Goal: Task Accomplishment & Management: Complete application form

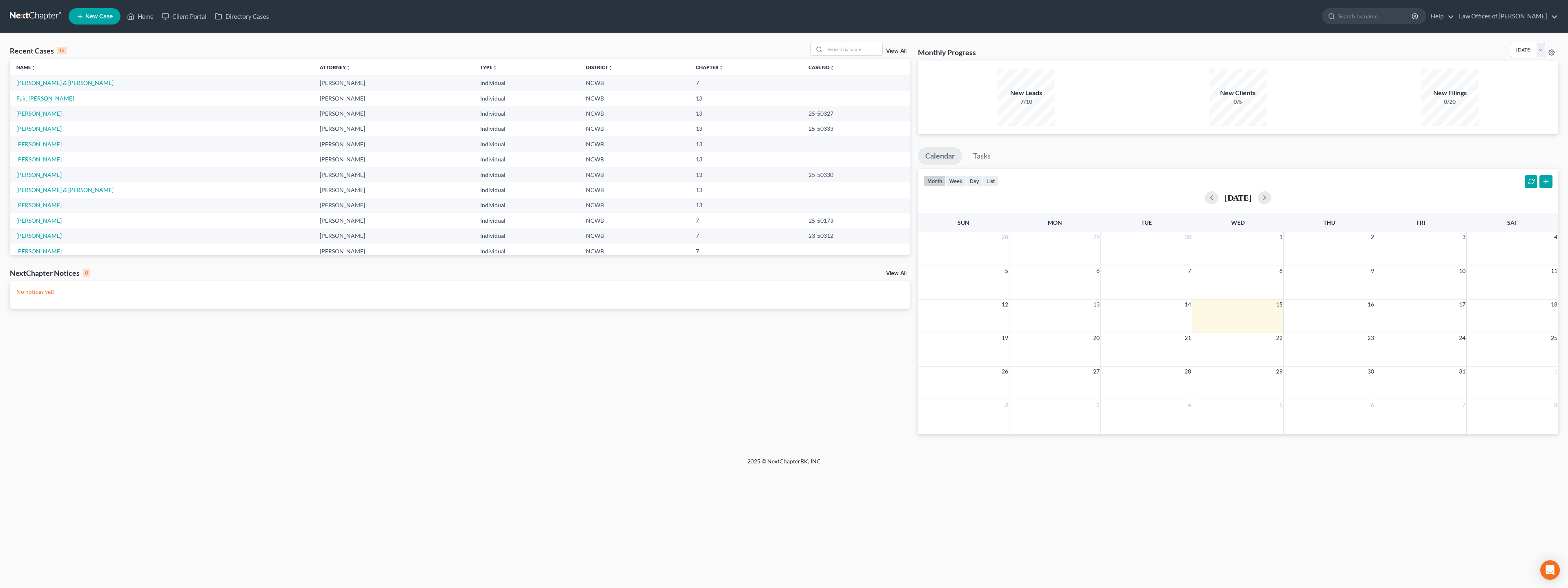
click at [32, 101] on link "Fair, [PERSON_NAME]" at bounding box center [45, 98] width 57 height 7
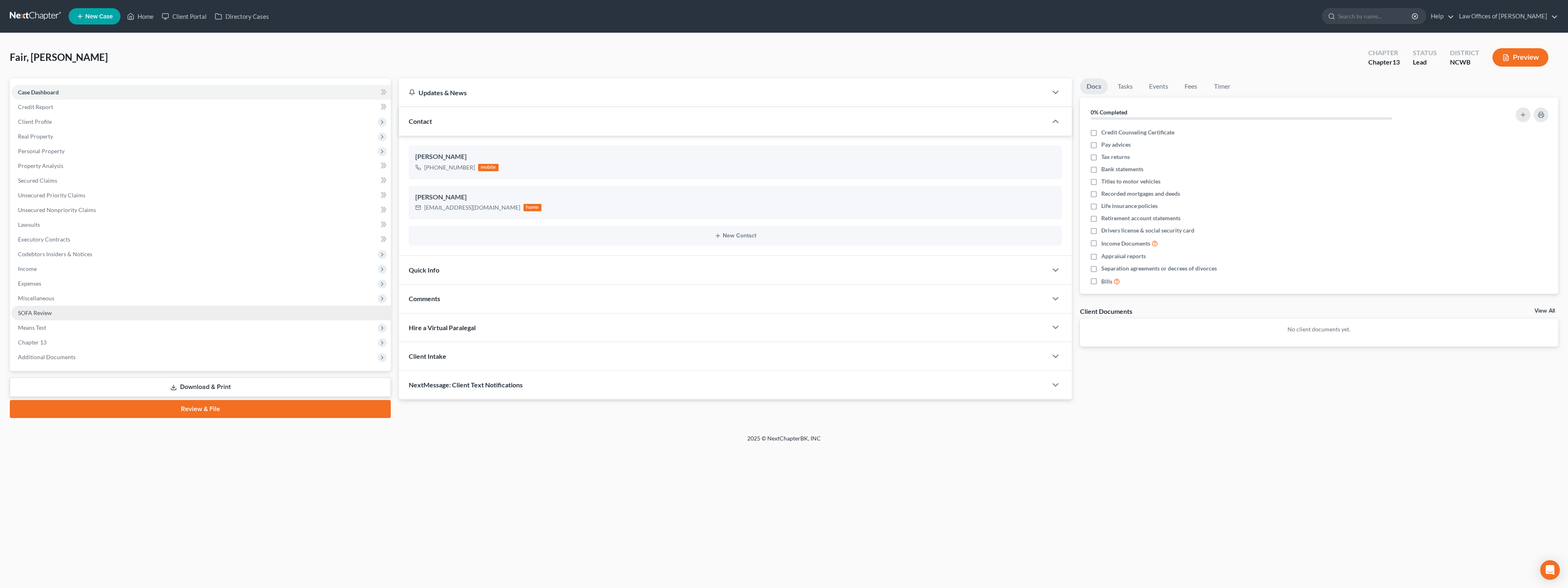
click at [33, 312] on span "SOFA Review" at bounding box center [34, 312] width 33 height 7
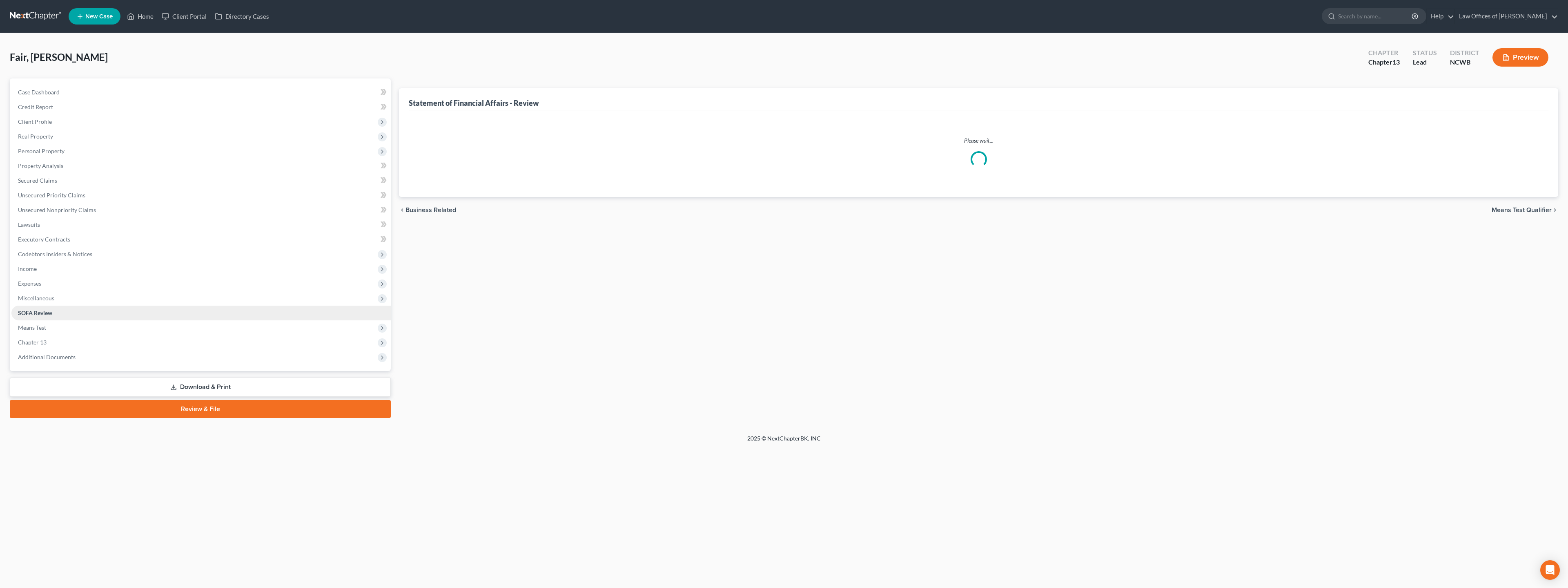
click at [33, 312] on span "SOFA Review" at bounding box center [35, 312] width 34 height 7
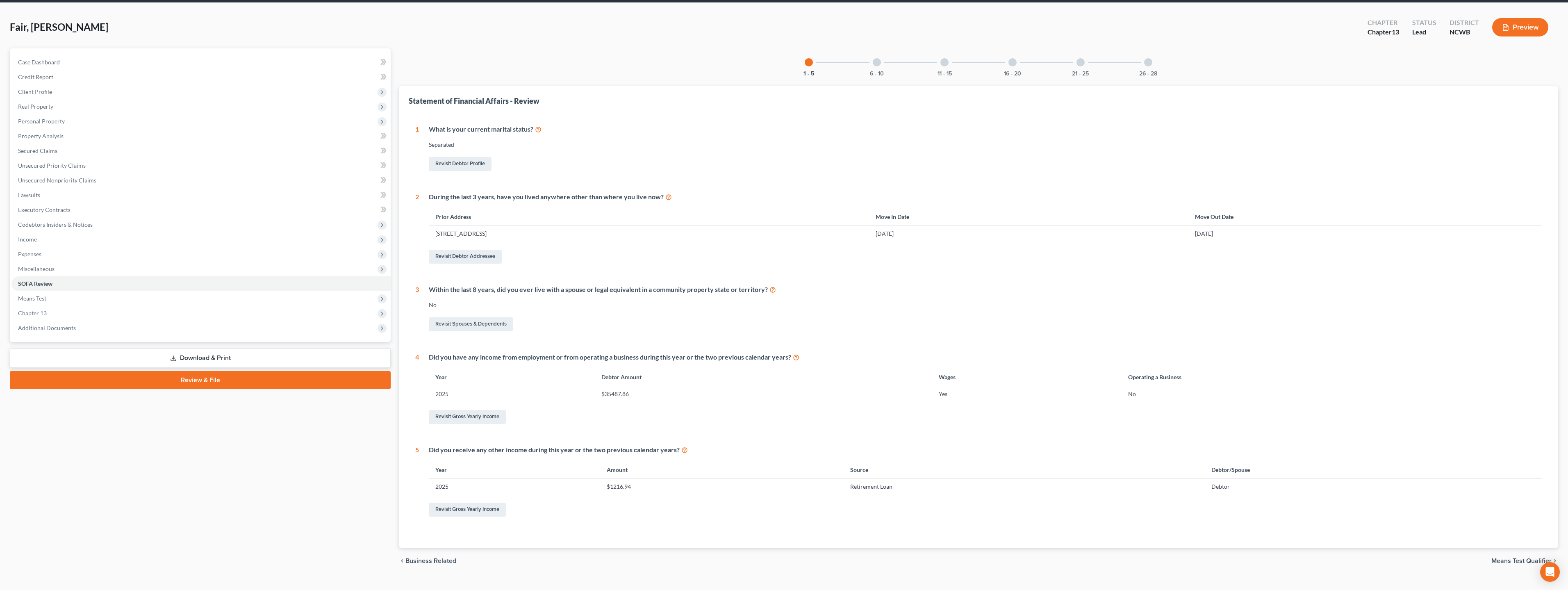
scroll to position [45, 0]
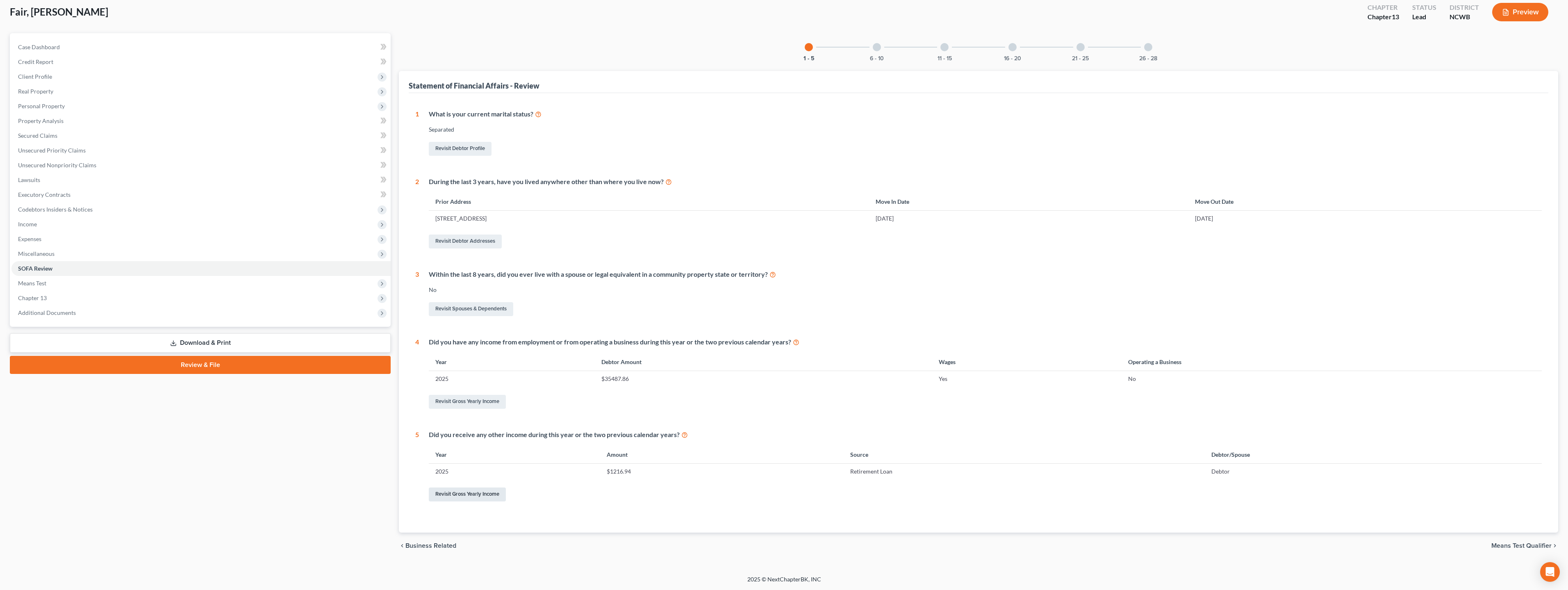
click at [477, 495] on link "Revisit Gross Yearly Income" at bounding box center [467, 494] width 77 height 14
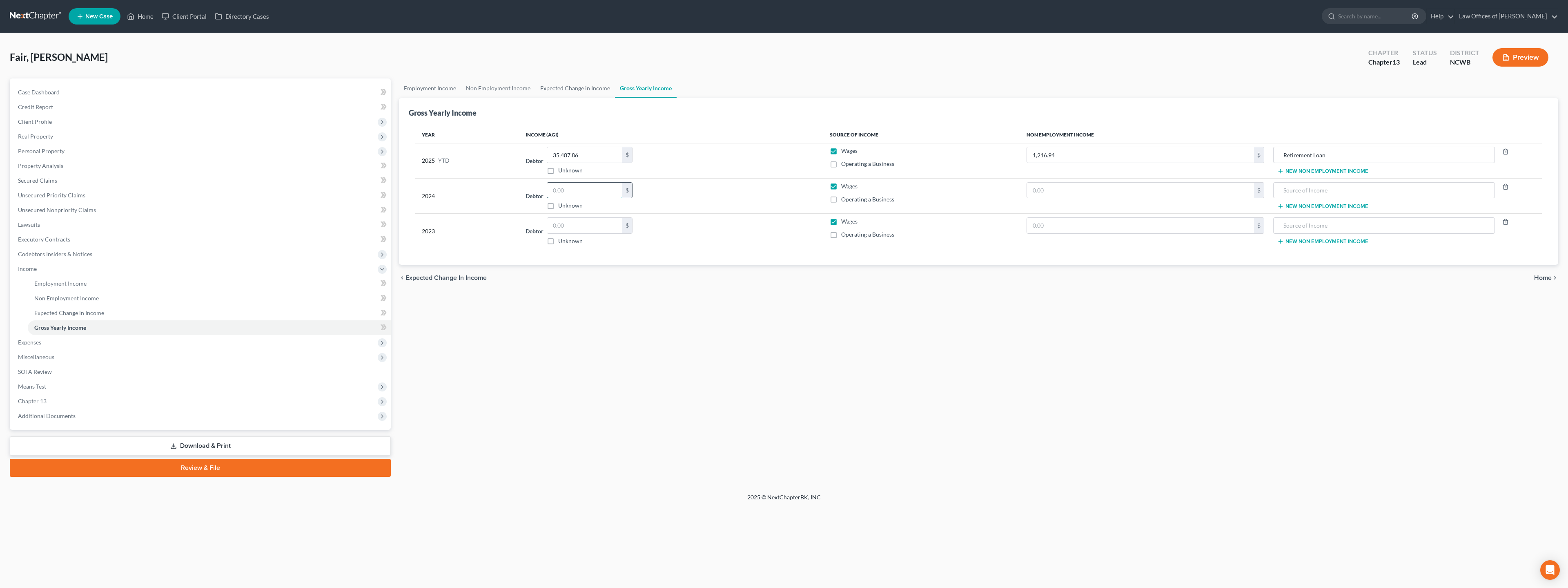
click at [582, 192] on input "text" at bounding box center [585, 190] width 75 height 15
type input "0"
click at [589, 229] on input "text" at bounding box center [585, 226] width 75 height 15
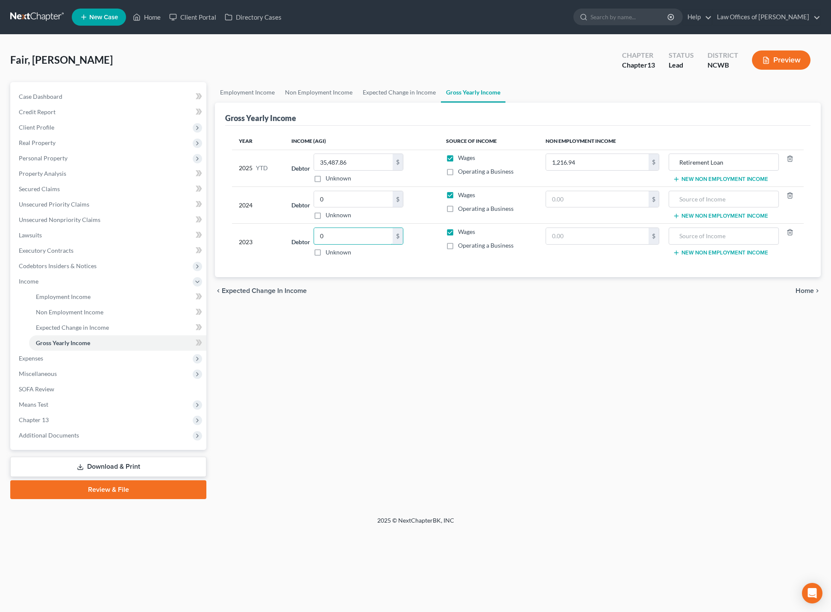
type input "0"
click at [42, 159] on span "Personal Property" at bounding box center [43, 157] width 49 height 7
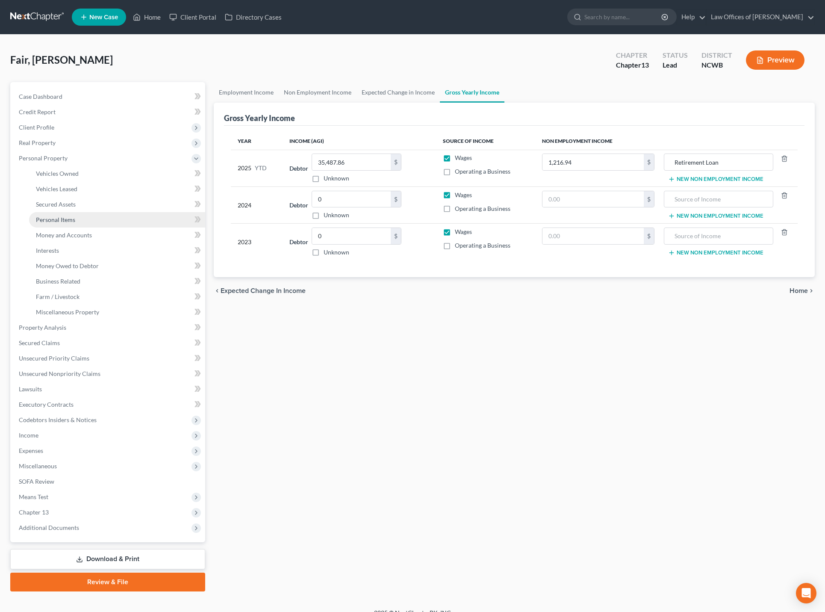
click at [54, 221] on span "Personal Items" at bounding box center [55, 219] width 39 height 7
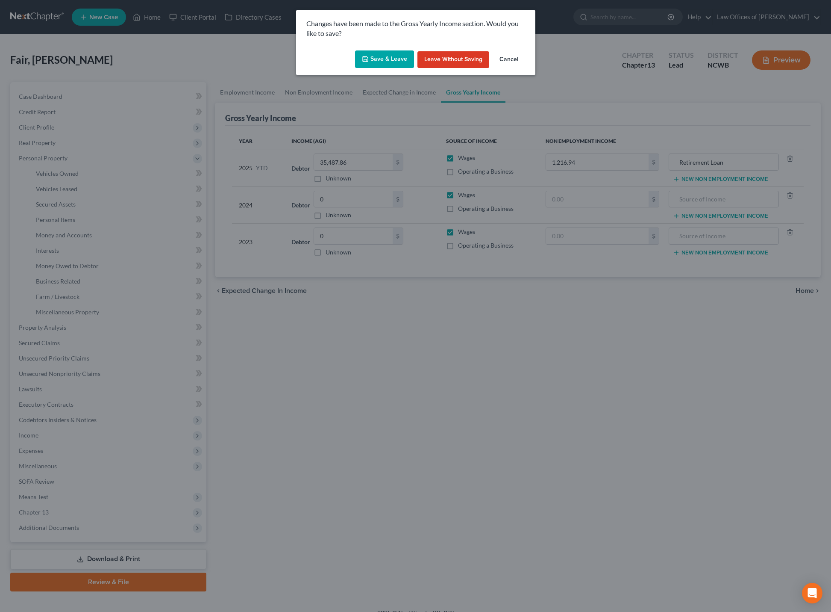
click at [398, 56] on button "Save & Leave" at bounding box center [384, 59] width 59 height 18
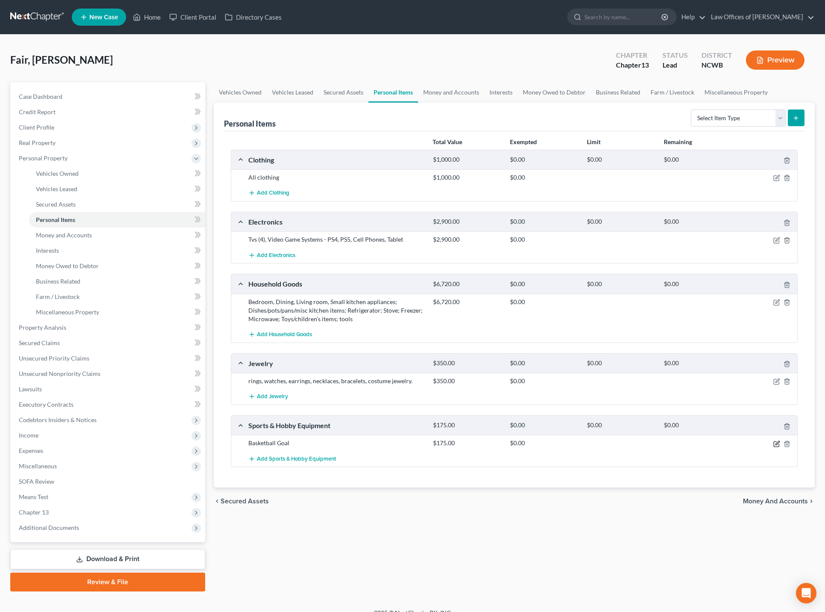
click at [775, 444] on icon "button" at bounding box center [776, 443] width 7 height 7
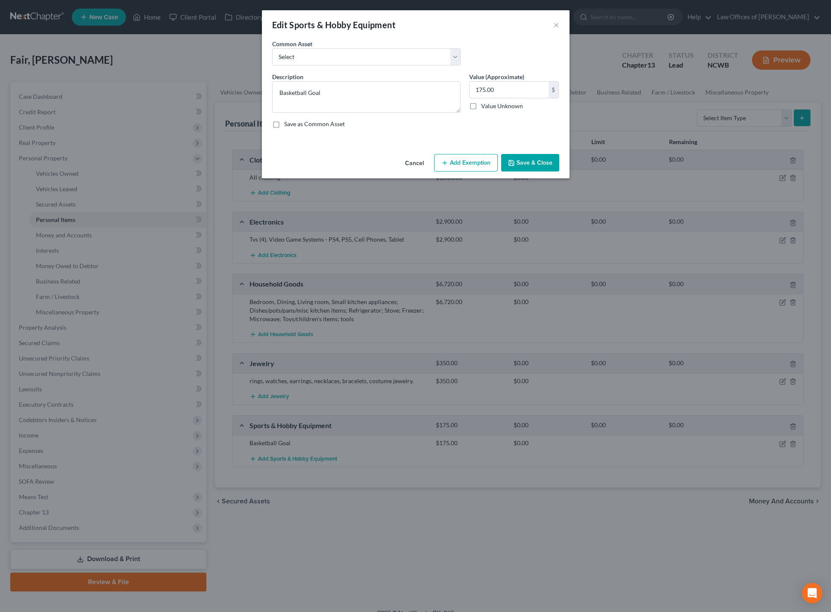
click at [536, 162] on button "Save & Close" at bounding box center [530, 163] width 58 height 18
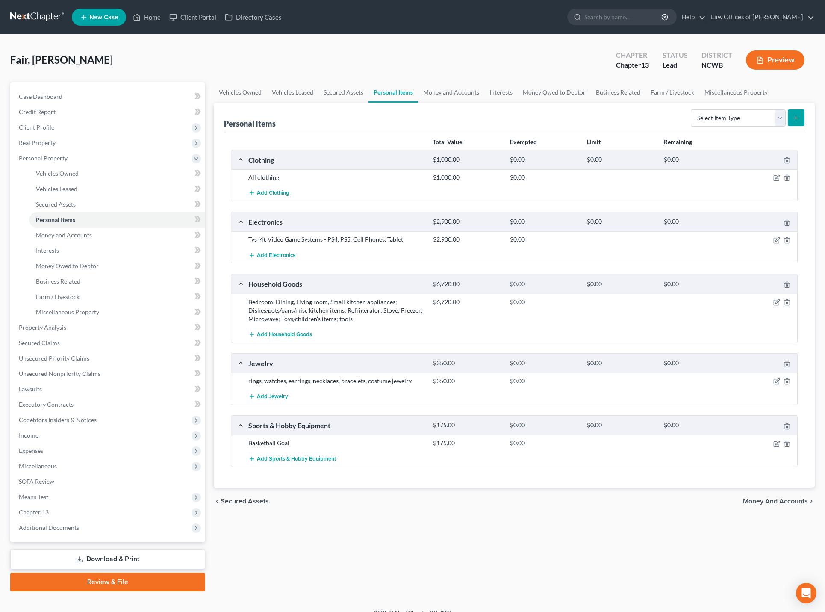
click at [775, 501] on span "Money and Accounts" at bounding box center [775, 500] width 65 height 7
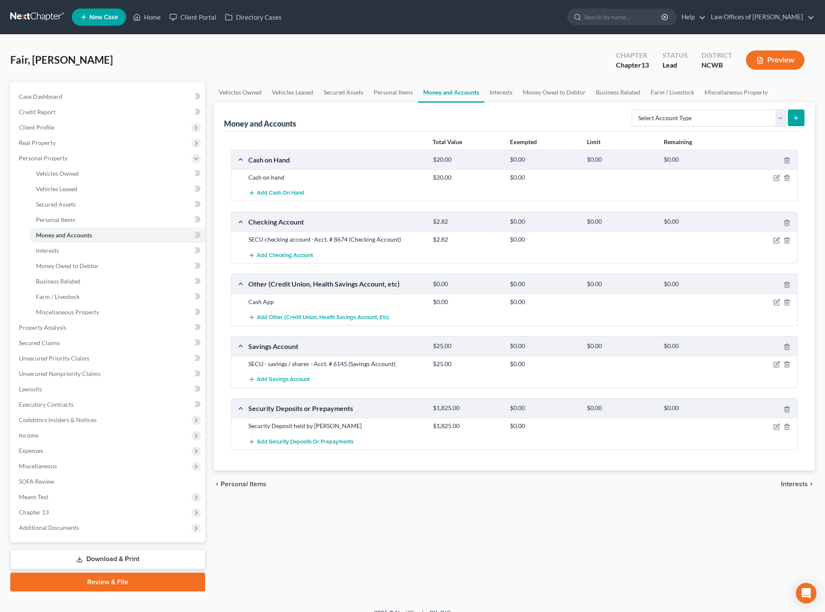
click at [789, 482] on span "Interests" at bounding box center [794, 483] width 27 height 7
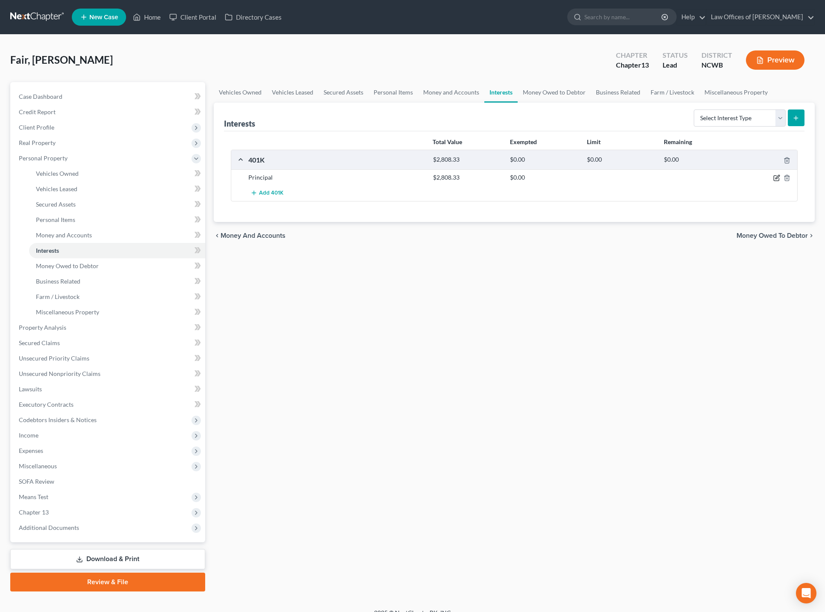
click at [778, 179] on icon "button" at bounding box center [776, 177] width 7 height 7
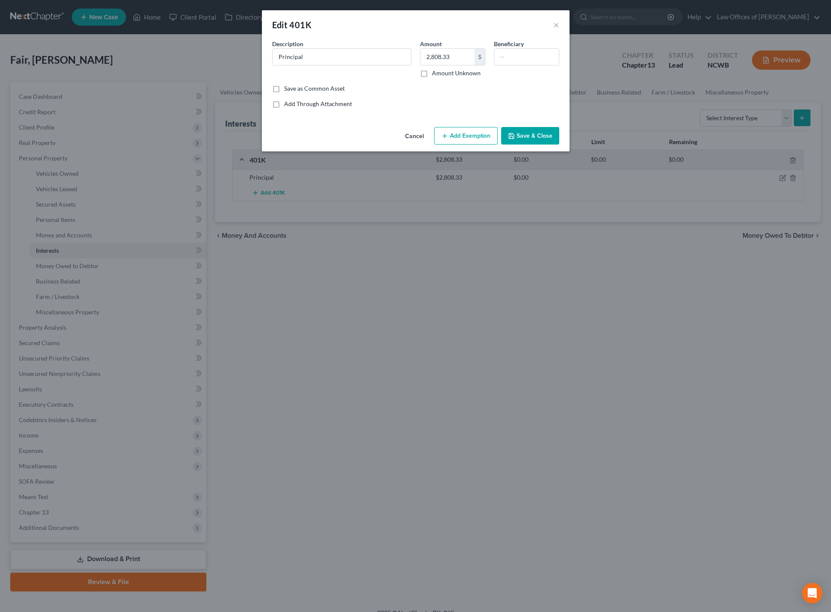
click at [33, 435] on div "Edit 401K × An exemption set must first be selected from the Filing Information…" at bounding box center [415, 306] width 831 height 612
click at [547, 131] on button "Save & Close" at bounding box center [530, 136] width 58 height 18
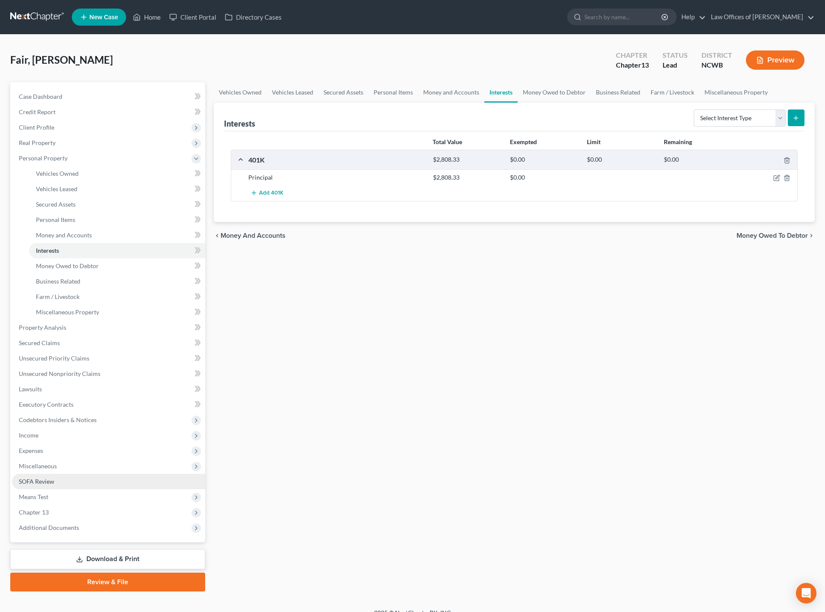
click at [28, 482] on span "SOFA Review" at bounding box center [36, 480] width 35 height 7
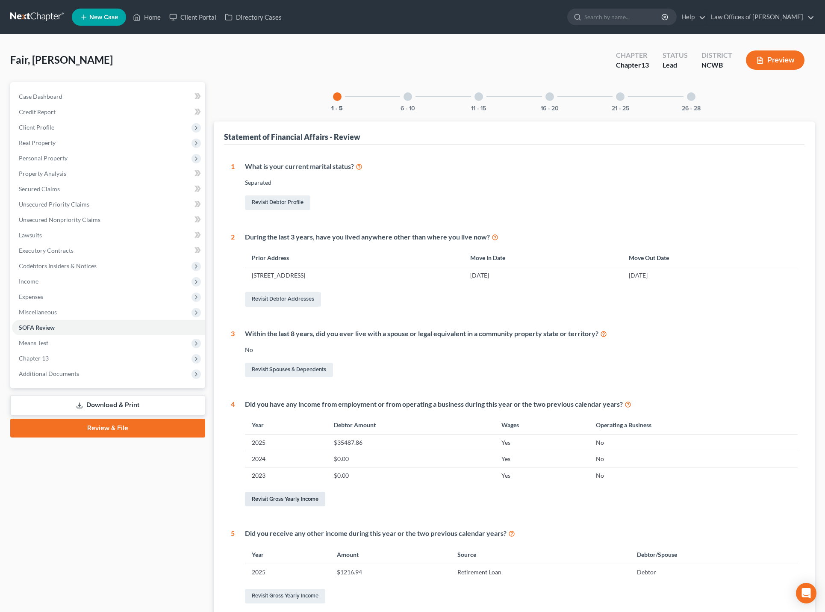
click at [283, 499] on link "Revisit Gross Yearly Income" at bounding box center [285, 498] width 80 height 15
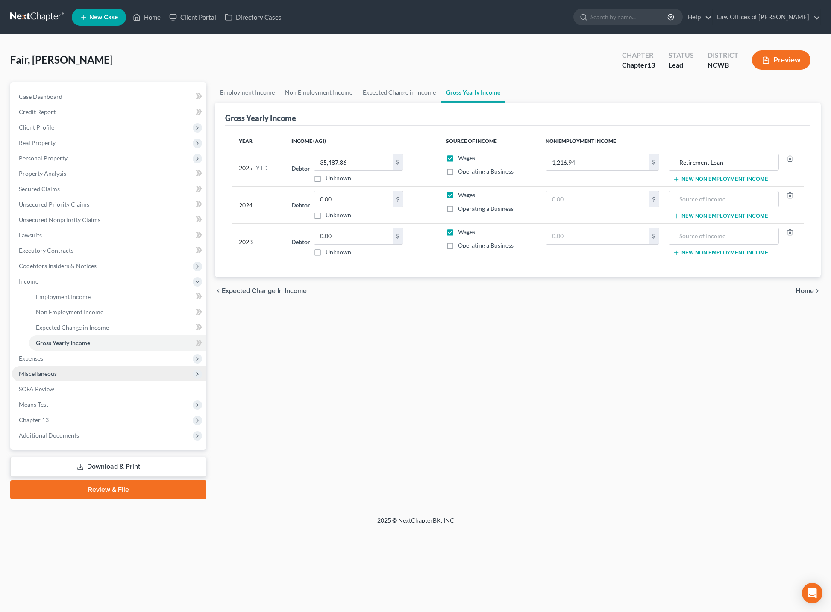
click at [40, 371] on span "Miscellaneous" at bounding box center [38, 373] width 38 height 7
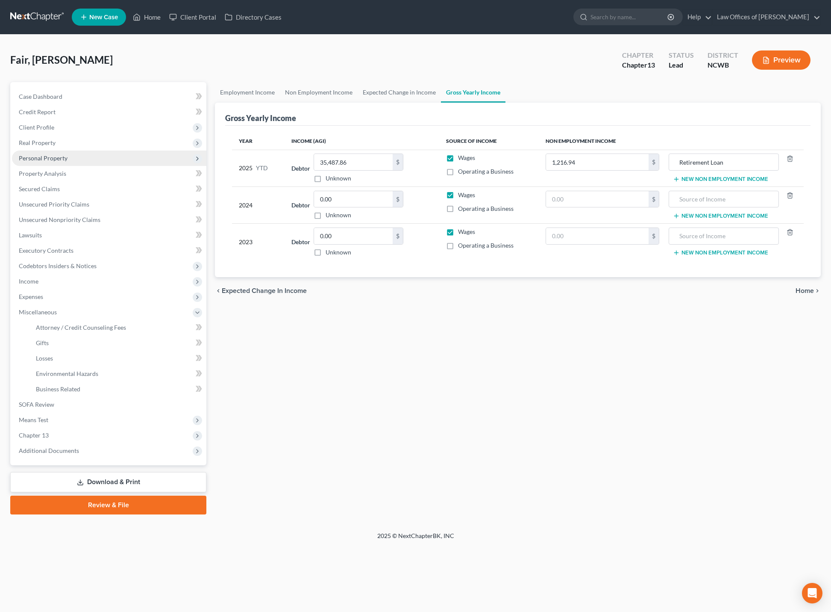
click at [39, 158] on span "Personal Property" at bounding box center [43, 157] width 49 height 7
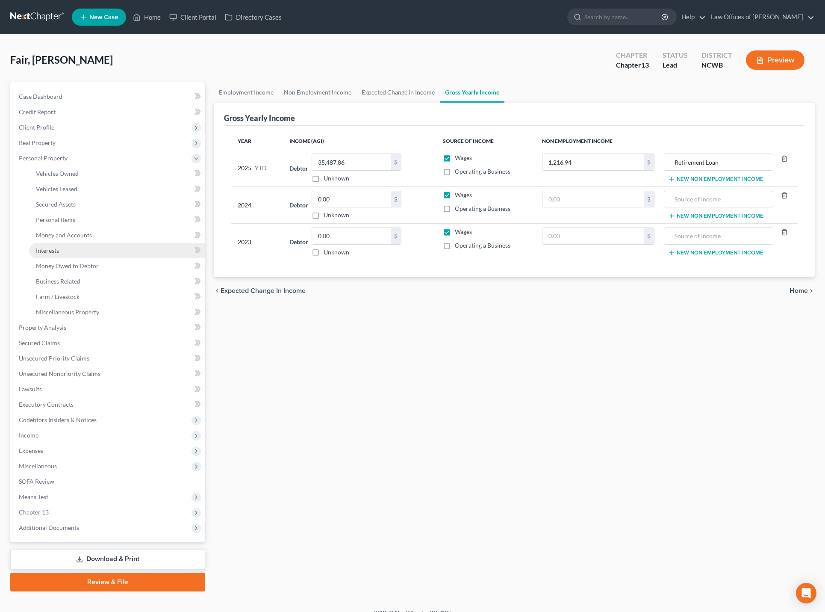
click at [44, 251] on span "Interests" at bounding box center [47, 250] width 23 height 7
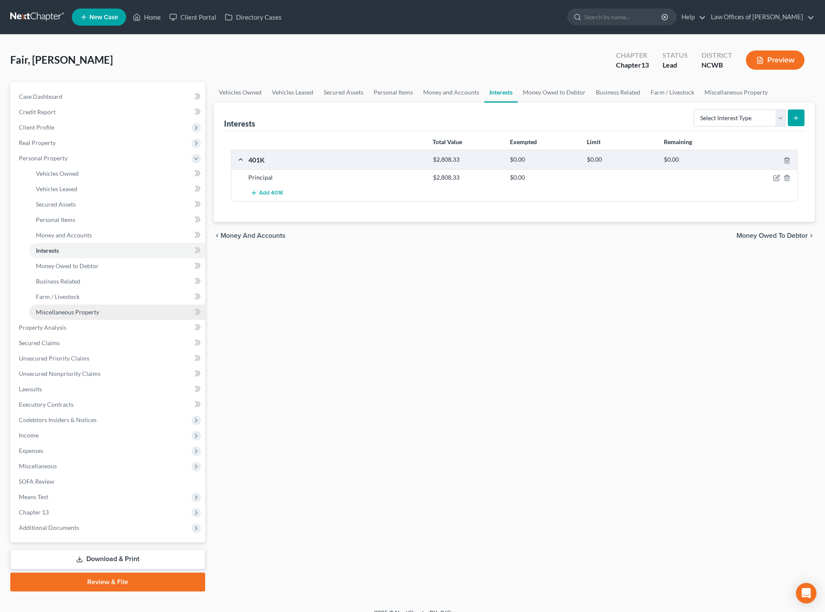
click at [58, 311] on span "Miscellaneous Property" at bounding box center [67, 311] width 63 height 7
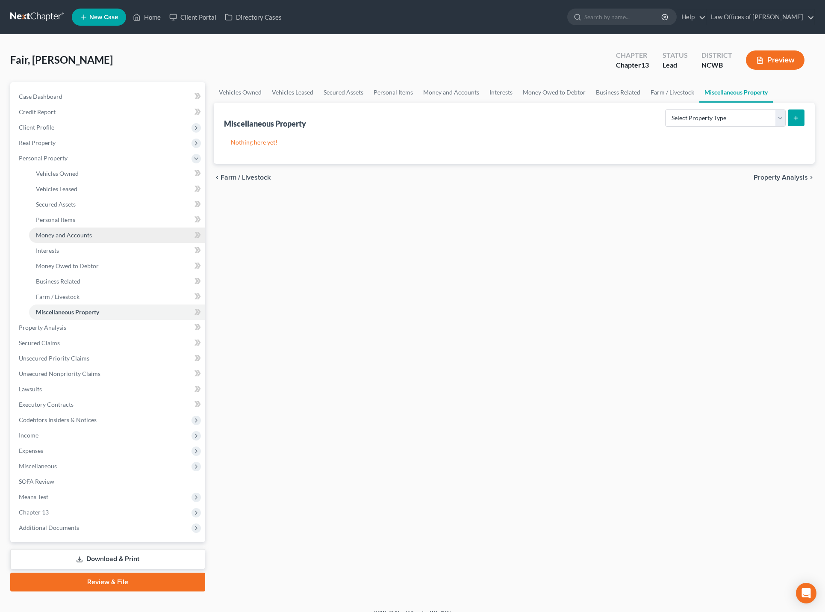
click at [53, 237] on span "Money and Accounts" at bounding box center [64, 234] width 56 height 7
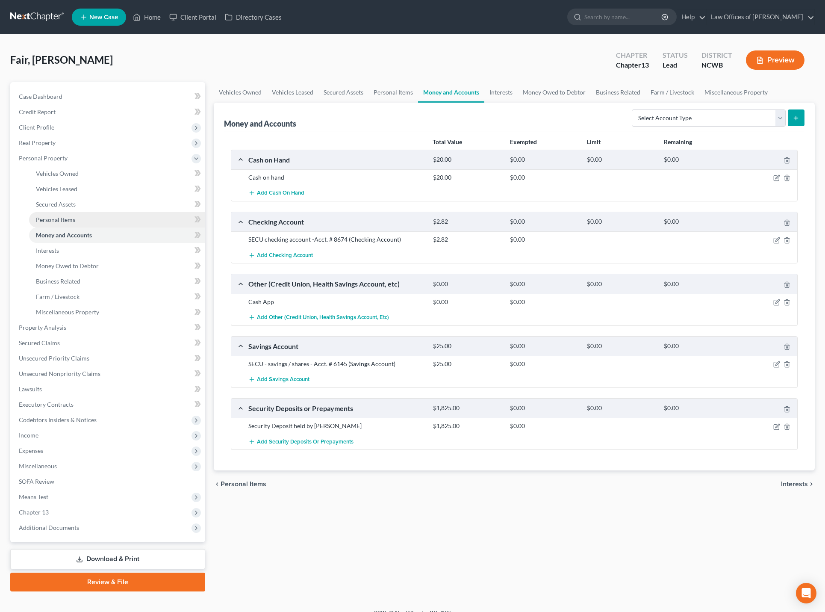
click at [55, 217] on span "Personal Items" at bounding box center [55, 219] width 39 height 7
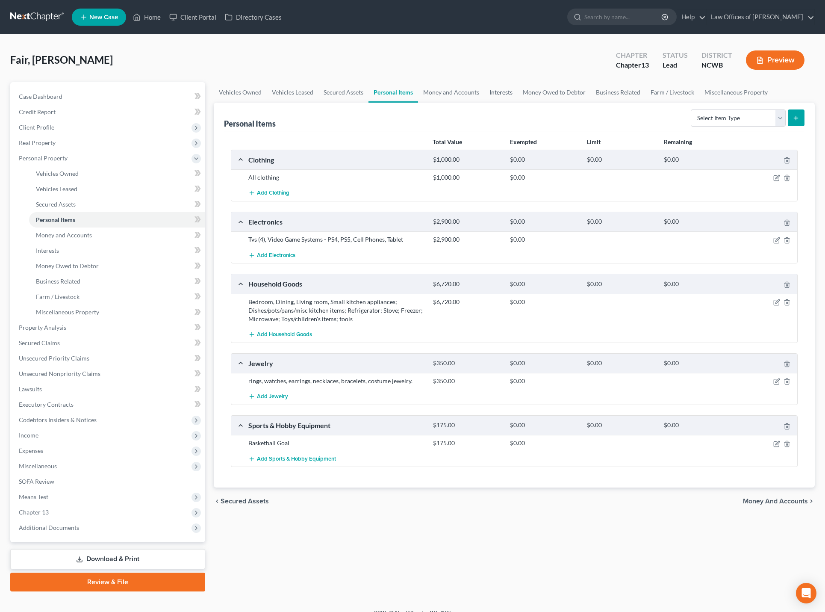
click at [502, 94] on link "Interests" at bounding box center [500, 92] width 33 height 21
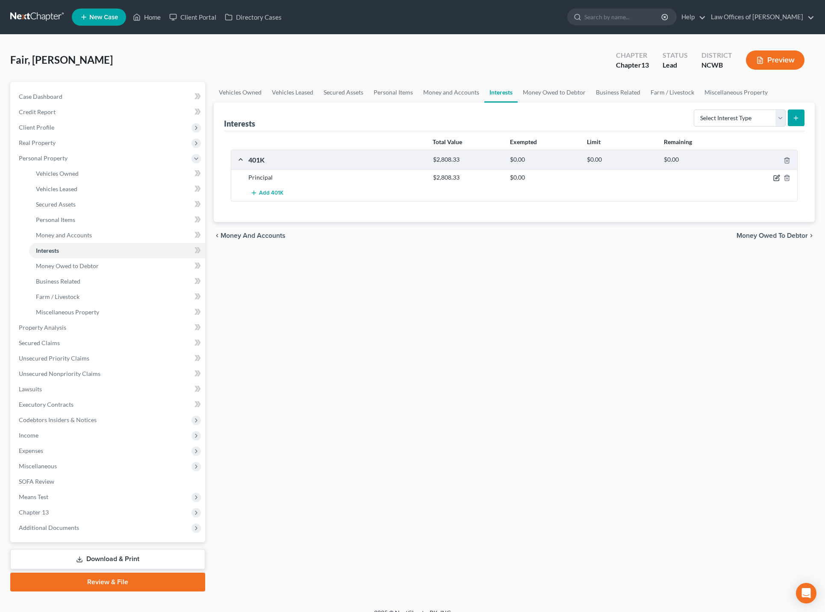
click at [775, 177] on icon "button" at bounding box center [776, 177] width 7 height 7
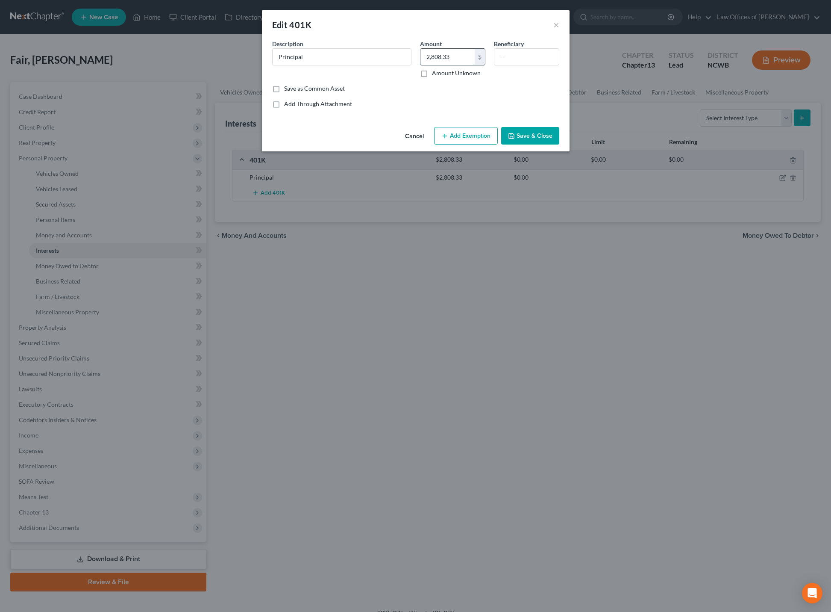
click at [458, 59] on input "2,808.33" at bounding box center [447, 57] width 54 height 16
type input "5,808.33"
click at [523, 132] on button "Save & Close" at bounding box center [530, 136] width 58 height 18
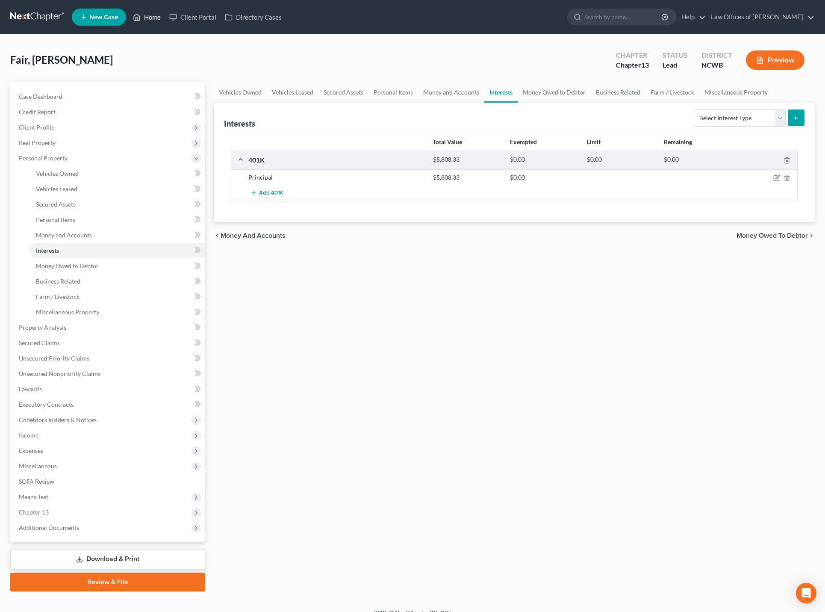
click at [151, 20] on link "Home" at bounding box center [147, 16] width 36 height 15
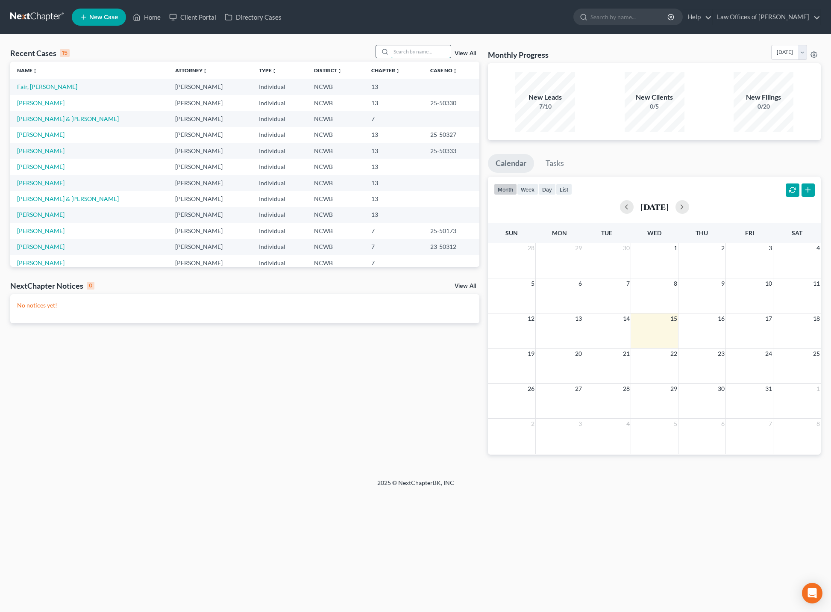
click at [443, 55] on input "search" at bounding box center [421, 51] width 60 height 12
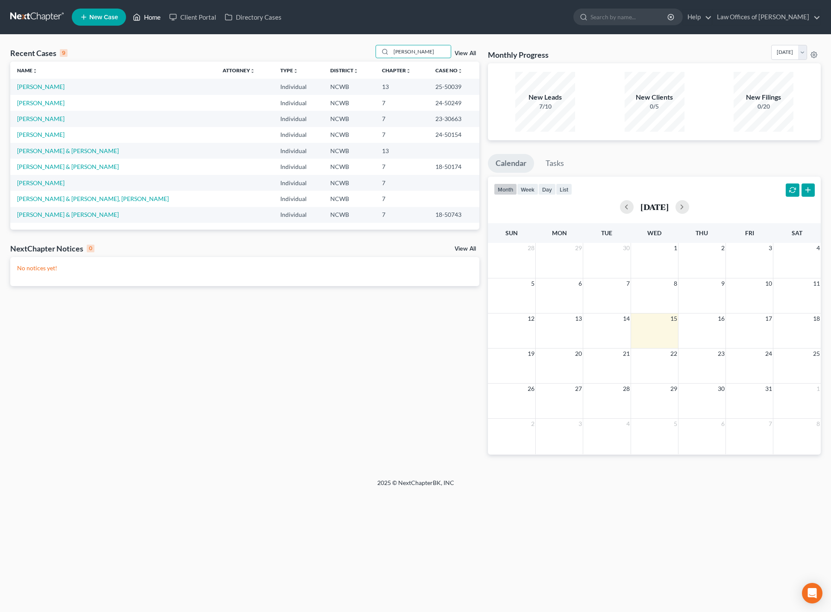
type input "[PERSON_NAME]"
click at [155, 18] on link "Home" at bounding box center [147, 16] width 36 height 15
click at [118, 20] on span "New Case" at bounding box center [103, 17] width 29 height 6
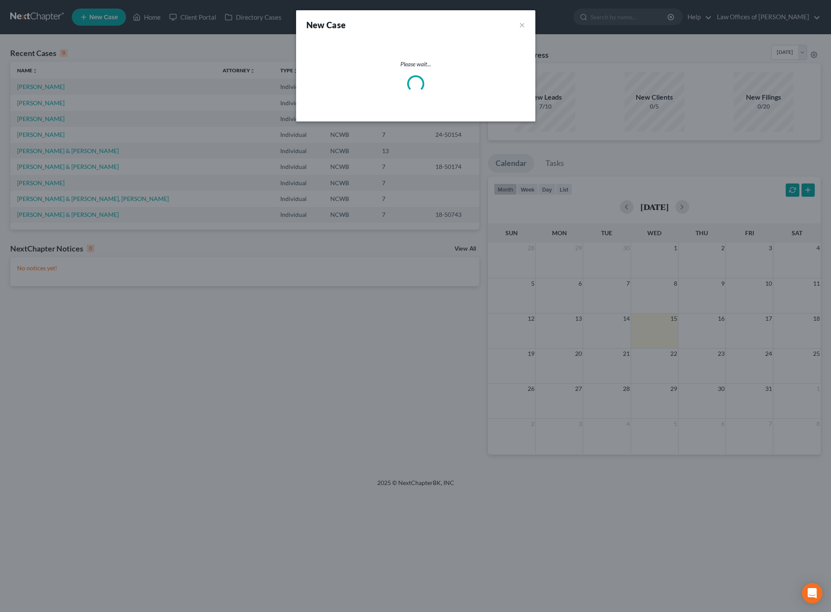
select select "59"
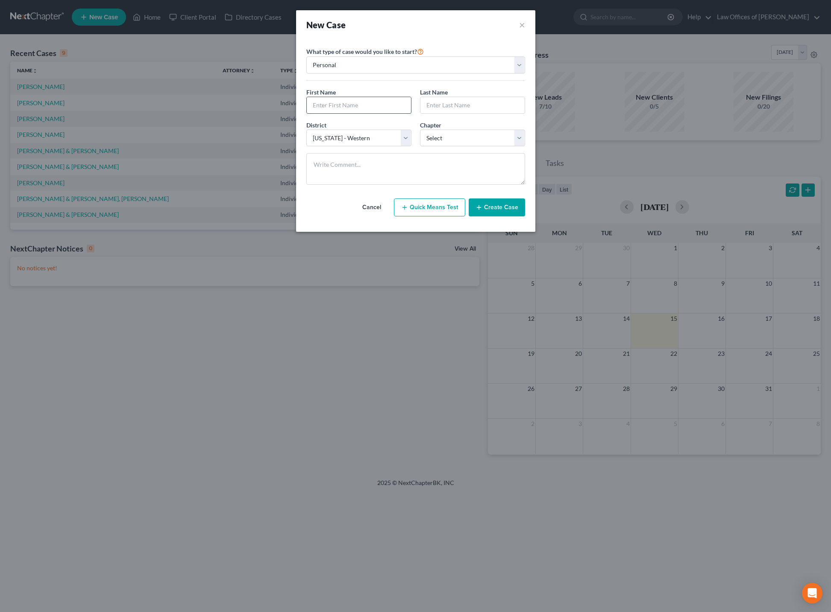
click at [356, 103] on input "text" at bounding box center [359, 105] width 104 height 16
type input "[PERSON_NAME]"
click at [443, 139] on select "Select 7 11 12 13" at bounding box center [472, 137] width 105 height 17
select select "0"
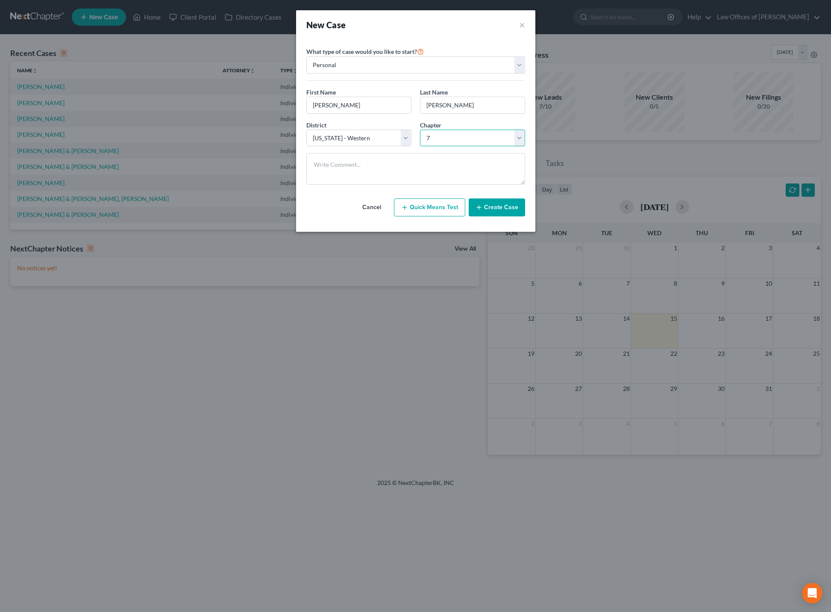
click at [420, 129] on select "Select 7 11 12 13" at bounding box center [472, 137] width 105 height 17
click at [491, 206] on button "Create Case" at bounding box center [497, 207] width 56 height 18
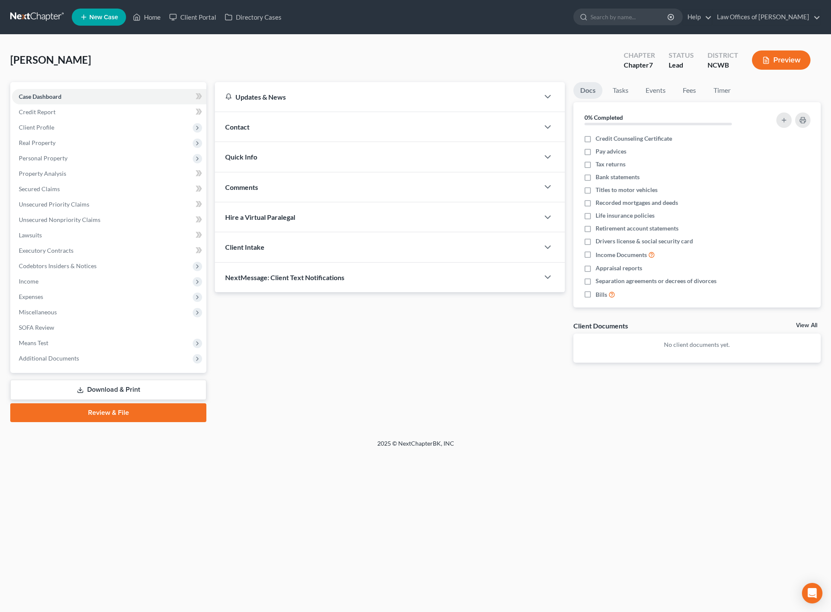
click at [244, 128] on span "Contact" at bounding box center [237, 127] width 24 height 8
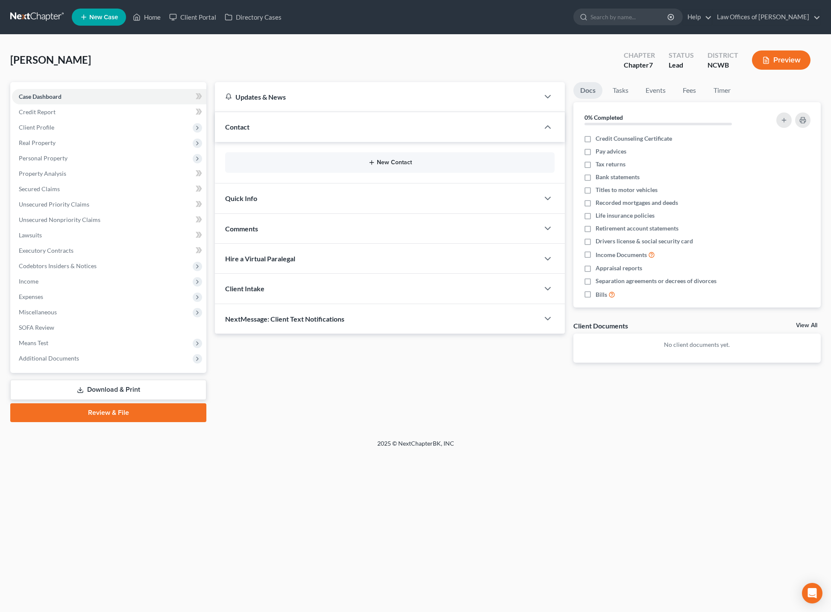
click at [389, 161] on button "New Contact" at bounding box center [390, 162] width 316 height 7
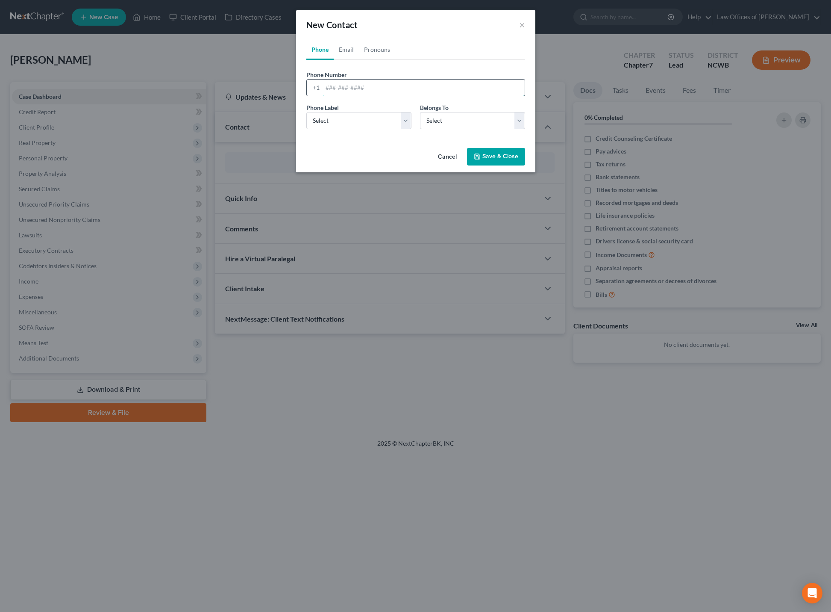
click at [335, 91] on input "tel" at bounding box center [424, 87] width 202 height 16
type input "[PHONE_NUMBER]"
click at [393, 123] on select "Select Mobile Home Work Other" at bounding box center [358, 120] width 105 height 17
select select "0"
click at [306, 112] on select "Select Mobile Home Work Other" at bounding box center [358, 120] width 105 height 17
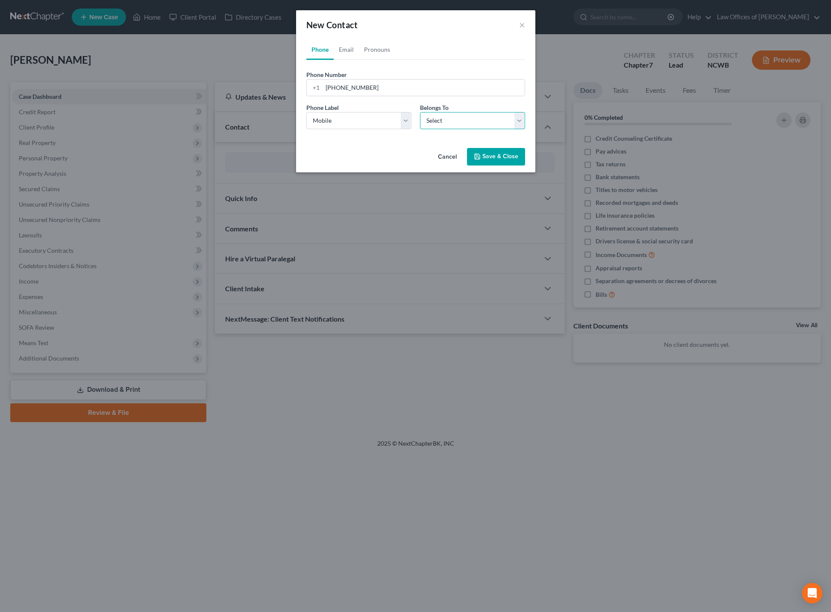
click at [436, 124] on select "Select Client Other" at bounding box center [472, 120] width 105 height 17
select select "0"
click at [420, 112] on select "Select Client Other" at bounding box center [472, 120] width 105 height 17
click at [480, 159] on icon "button" at bounding box center [477, 156] width 5 height 5
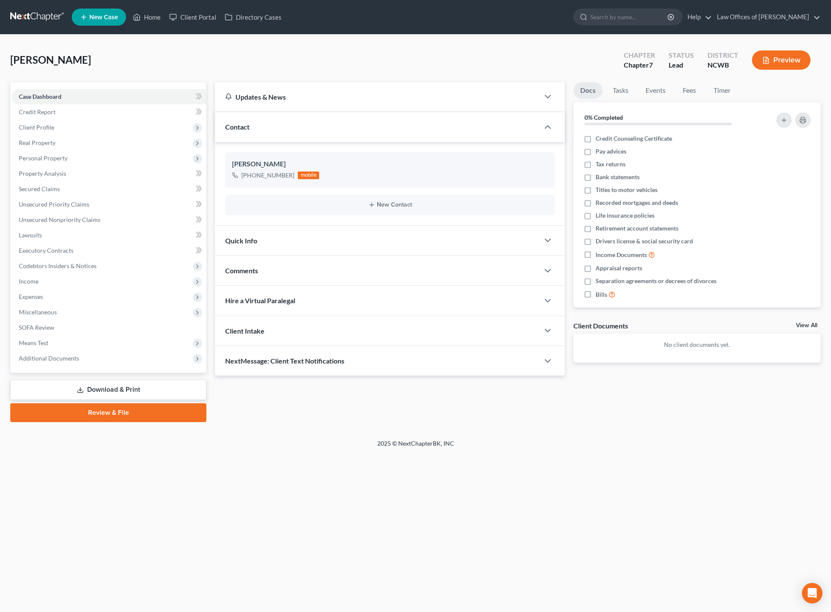
click at [249, 243] on span "Quick Info" at bounding box center [241, 240] width 32 height 8
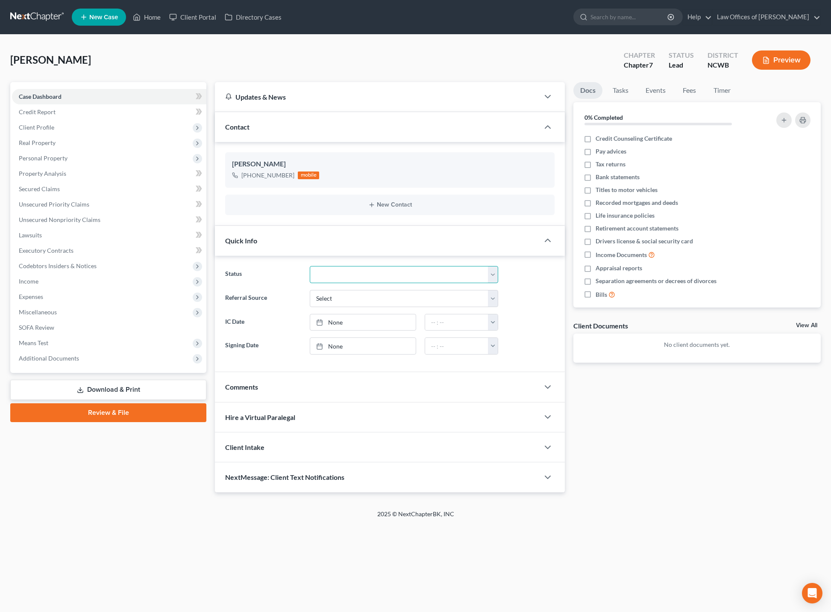
click at [338, 274] on select "Discharged Dismissed Filed In Progress Lead Lost Lead Ready to File To Review" at bounding box center [404, 274] width 188 height 17
click at [310, 266] on select "Discharged Dismissed Filed In Progress Lead Lost Lead Ready to File To Review" at bounding box center [404, 274] width 188 height 17
click at [370, 279] on select "Discharged Dismissed Filed In Progress Lead Lost Lead Ready to File To Review" at bounding box center [404, 274] width 188 height 17
click at [310, 266] on select "Discharged Dismissed Filed In Progress Lead Lost Lead Ready to File To Review" at bounding box center [404, 274] width 188 height 17
click at [377, 304] on select "Select Word Of Mouth Previous Clients Direct Mail Website Google Search Modern …" at bounding box center [404, 298] width 188 height 17
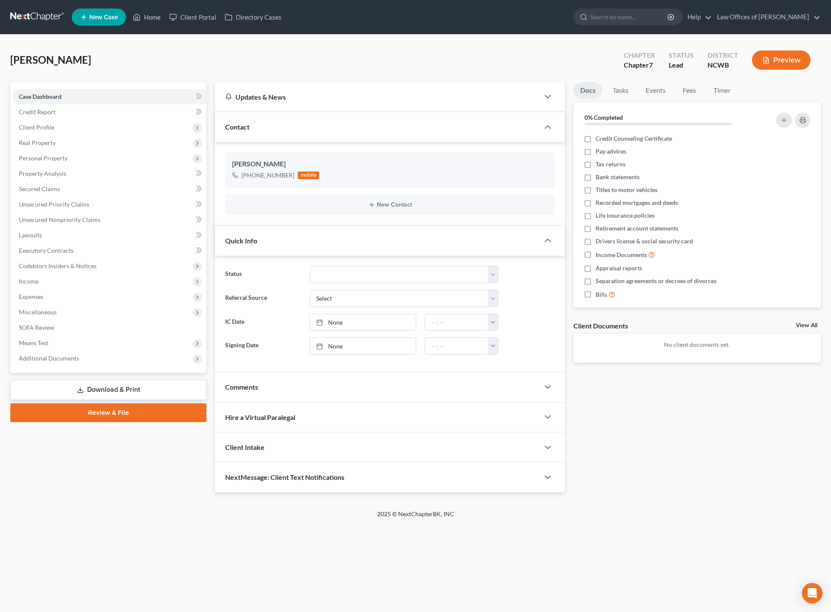
click at [420, 244] on div "Quick Info" at bounding box center [377, 240] width 324 height 29
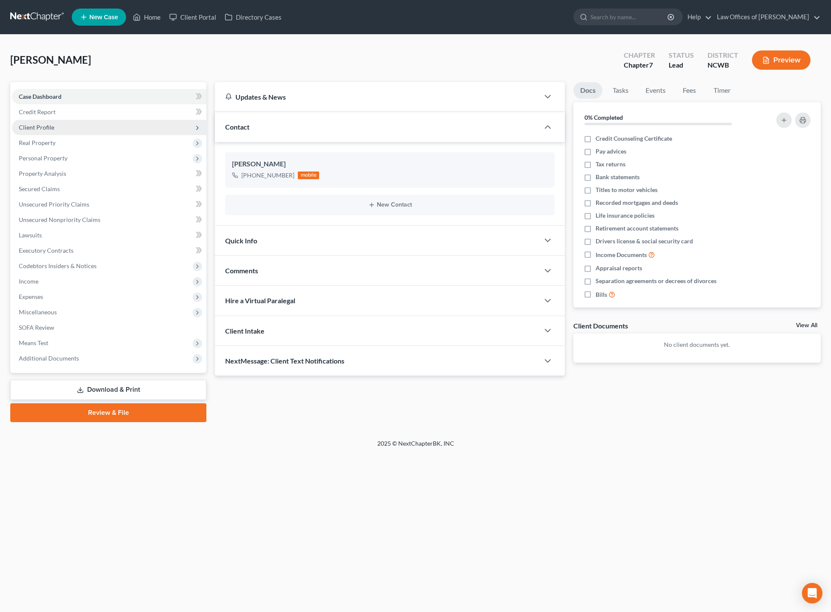
click at [29, 127] on span "Client Profile" at bounding box center [36, 126] width 35 height 7
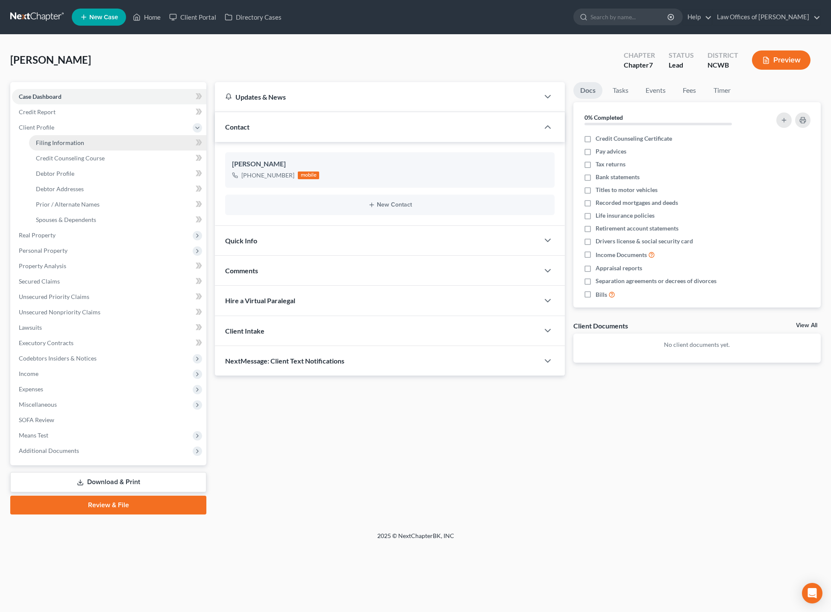
click at [71, 144] on span "Filing Information" at bounding box center [60, 142] width 48 height 7
select select "1"
select select "0"
select select "59"
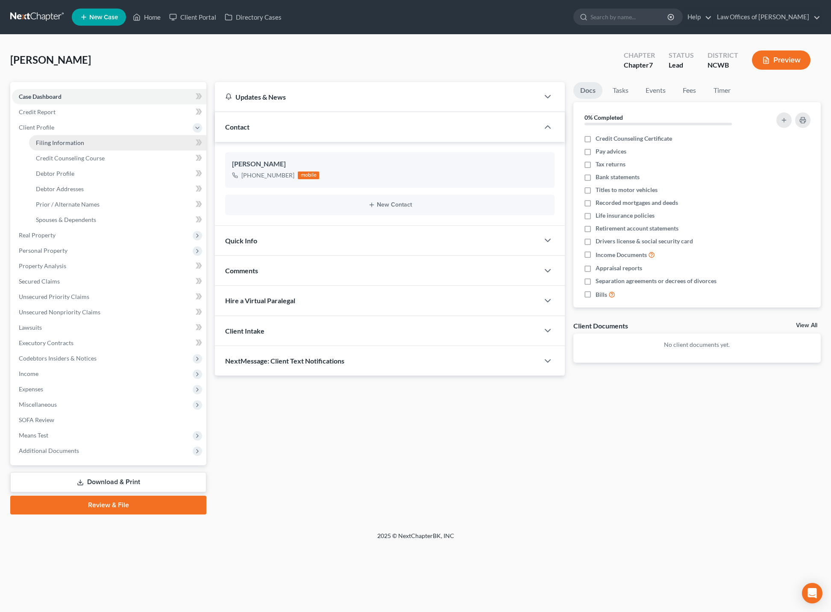
select select "28"
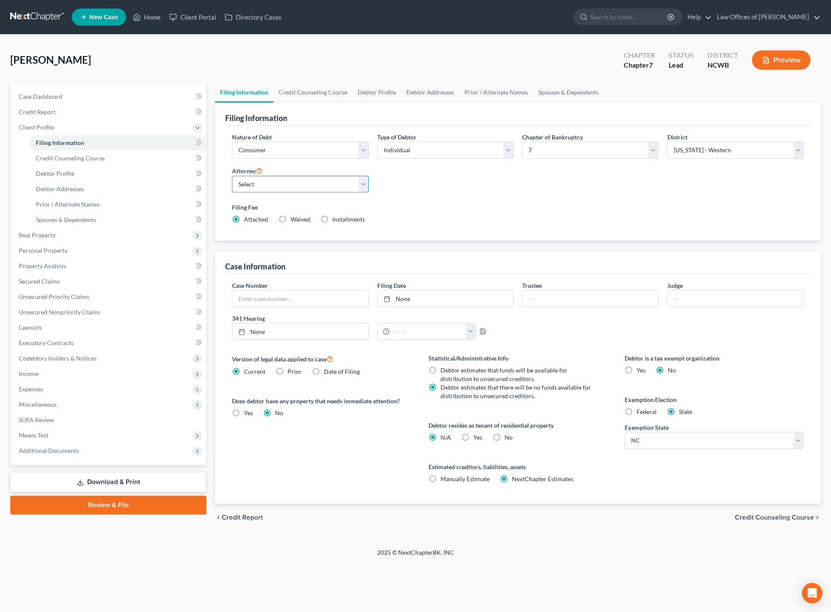
click at [273, 185] on select "Select F. [PERSON_NAME] - NCWB [PERSON_NAME] - [GEOGRAPHIC_DATA]" at bounding box center [300, 184] width 136 height 17
select select "1"
click at [232, 176] on select "Select F. [PERSON_NAME] - NCWB [PERSON_NAME] - [GEOGRAPHIC_DATA]" at bounding box center [300, 184] width 136 height 17
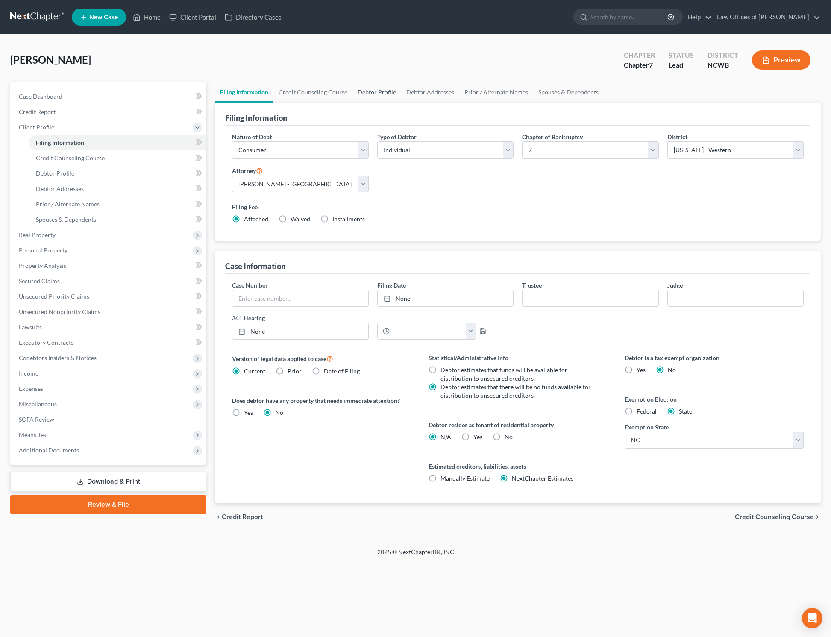
click at [370, 91] on link "Debtor Profile" at bounding box center [377, 92] width 49 height 21
select select "0"
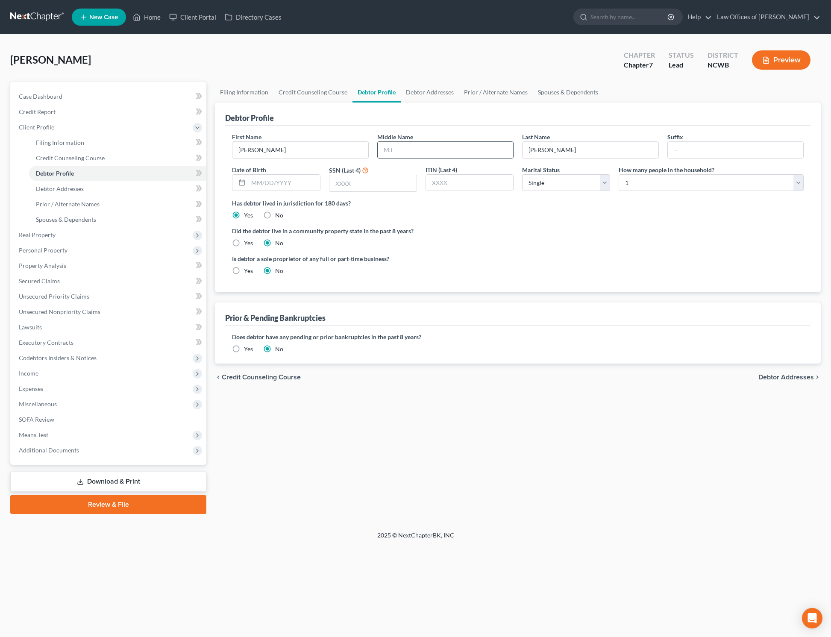
click at [400, 148] on input "text" at bounding box center [445, 150] width 135 height 16
type input "[PERSON_NAME]"
click at [304, 185] on input "text" at bounding box center [283, 183] width 71 height 16
click at [368, 185] on input "text" at bounding box center [372, 183] width 87 height 16
click at [366, 185] on input "text" at bounding box center [372, 183] width 87 height 16
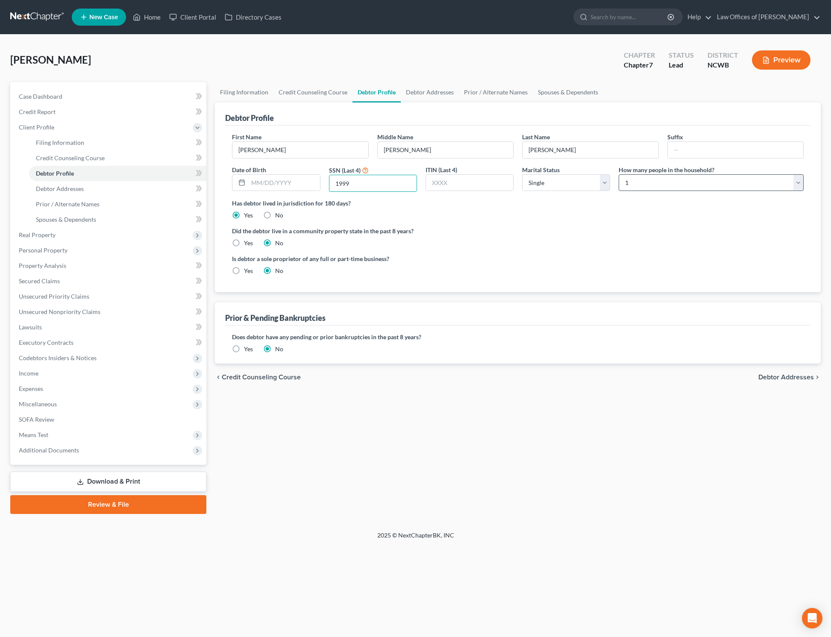
type input "1999"
click at [656, 179] on select "Select 1 2 3 4 5 6 7 8 9 10 11 12 13 14 15 16 17 18 19 20" at bounding box center [711, 182] width 185 height 17
select select "2"
click at [619, 174] on select "Select 1 2 3 4 5 6 7 8 9 10 11 12 13 14 15 16 17 18 19 20" at bounding box center [711, 182] width 185 height 17
click at [774, 378] on span "Debtor Addresses" at bounding box center [787, 377] width 56 height 7
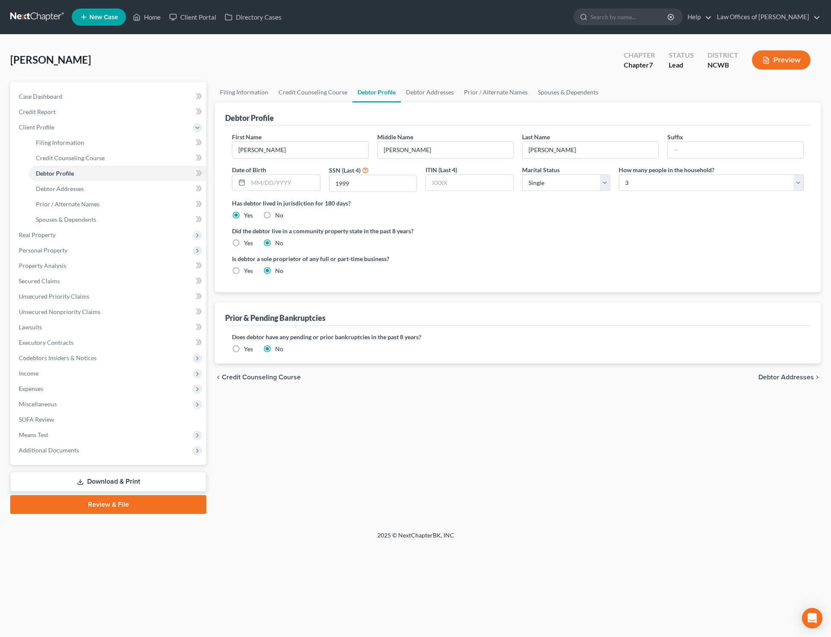
select select "0"
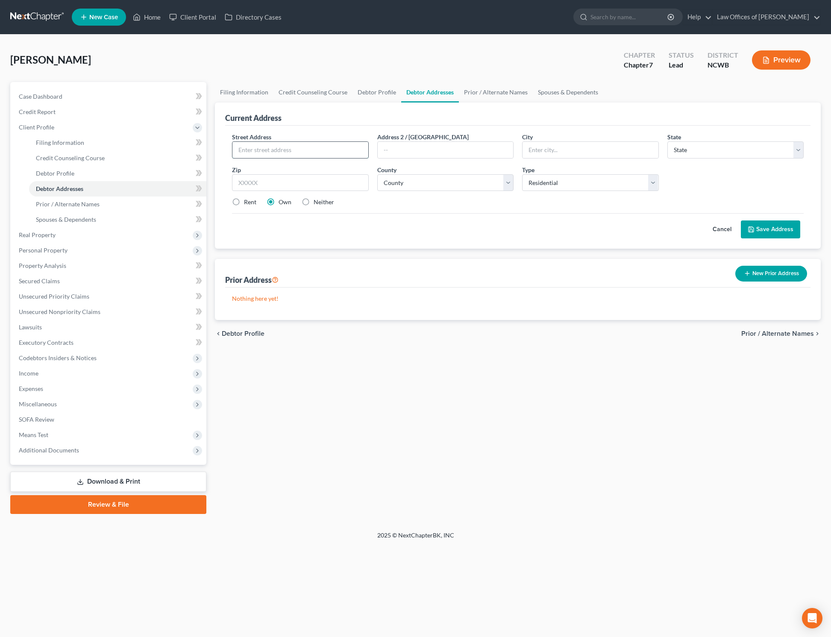
click at [266, 146] on input "text" at bounding box center [299, 150] width 135 height 16
type input "[STREET_ADDRESS][PERSON_NAME]"
type input "[GEOGRAPHIC_DATA]"
select select "28"
type input "28625"
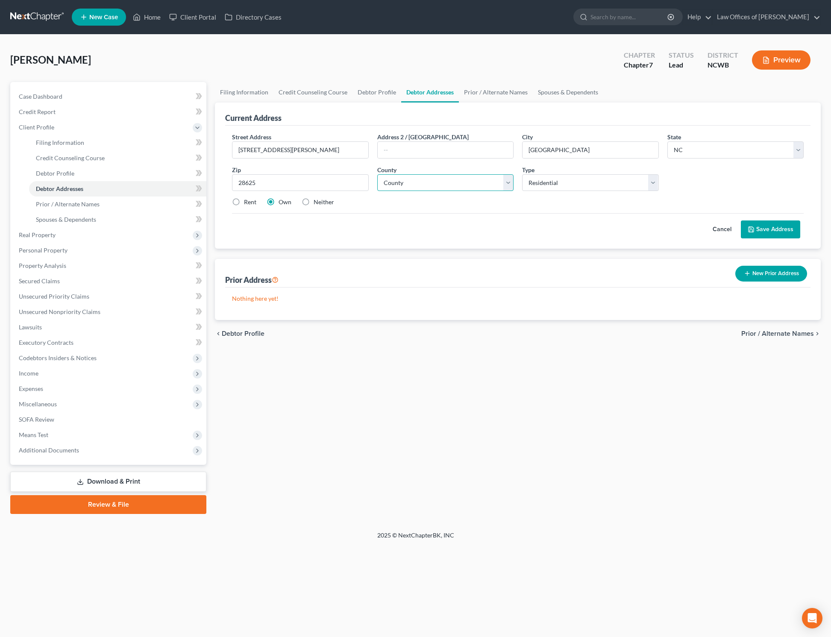
click at [406, 184] on select "County [GEOGRAPHIC_DATA] [GEOGRAPHIC_DATA] [GEOGRAPHIC_DATA] [GEOGRAPHIC_DATA] …" at bounding box center [445, 182] width 136 height 17
select select "48"
click at [405, 185] on select "County [GEOGRAPHIC_DATA] [GEOGRAPHIC_DATA] [GEOGRAPHIC_DATA] [GEOGRAPHIC_DATA] …" at bounding box center [445, 182] width 136 height 17
click at [244, 201] on label "Rent" at bounding box center [250, 202] width 12 height 9
click at [247, 201] on input "Rent" at bounding box center [250, 201] width 6 height 6
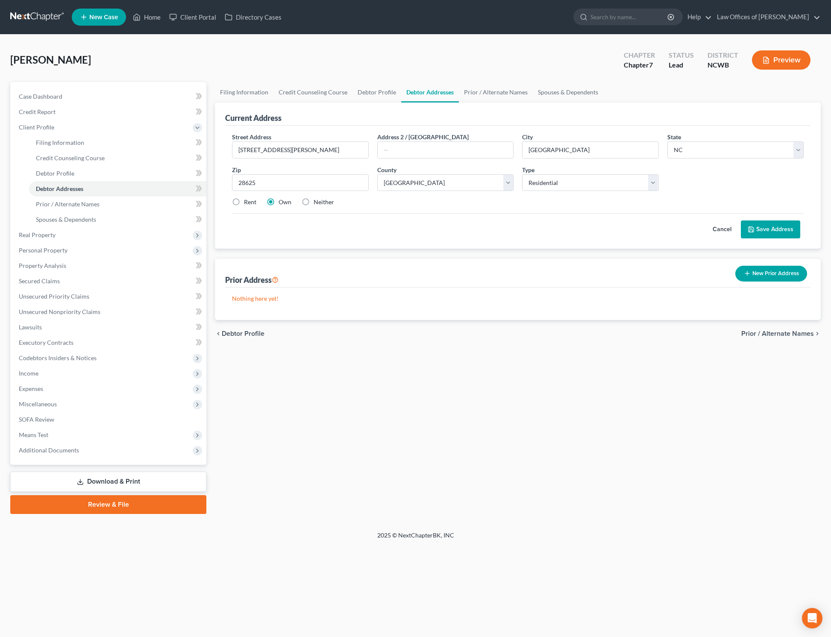
radio input "true"
click at [762, 225] on button "Save Address" at bounding box center [770, 230] width 59 height 18
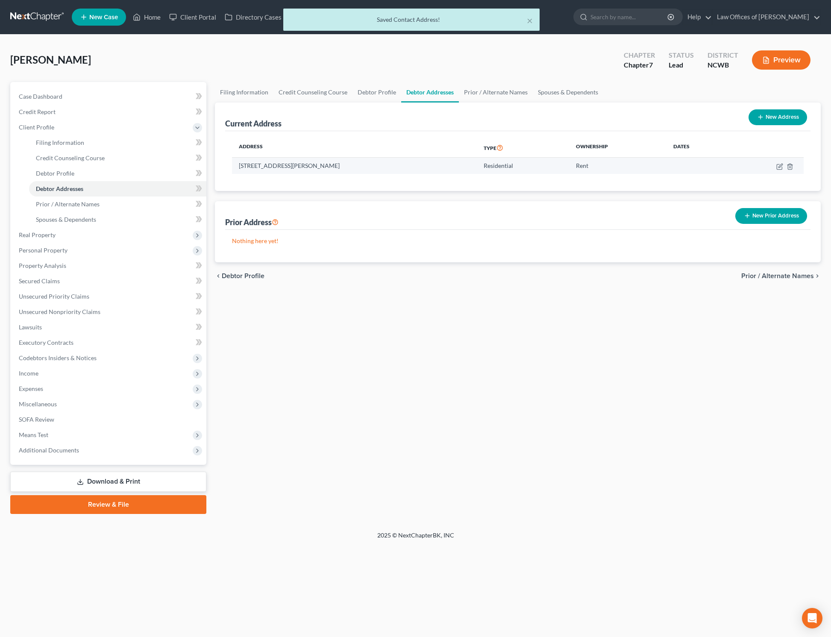
click at [239, 164] on td "[STREET_ADDRESS][PERSON_NAME]" at bounding box center [354, 166] width 245 height 16
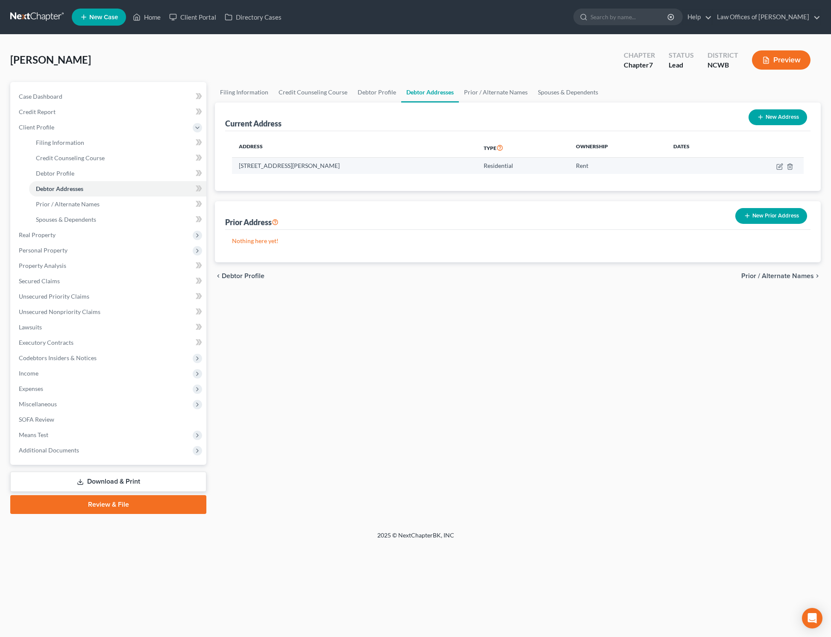
click at [684, 172] on td at bounding box center [699, 166] width 64 height 16
click at [779, 168] on icon "button" at bounding box center [779, 166] width 7 height 7
select select "28"
select select "48"
select select "0"
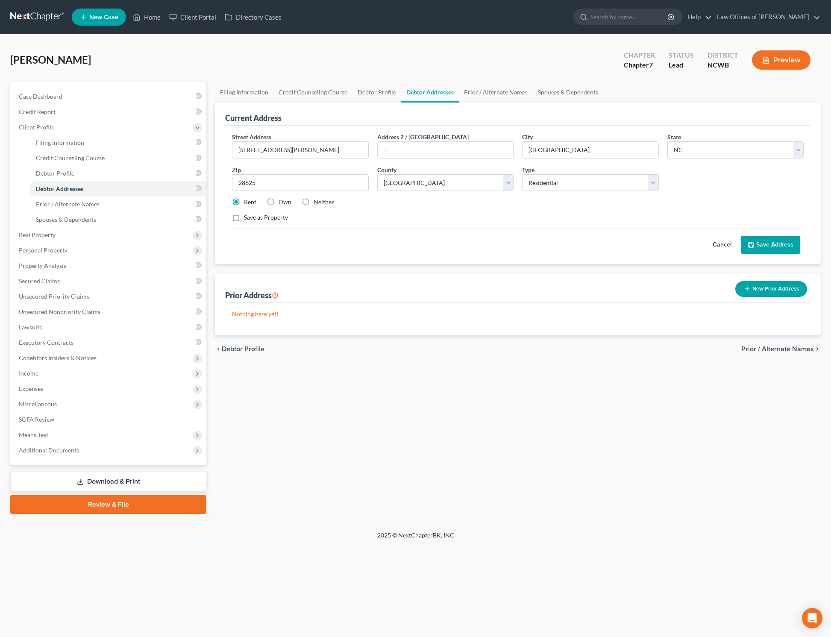
click at [279, 204] on label "Own" at bounding box center [285, 202] width 13 height 9
click at [282, 203] on input "Own" at bounding box center [285, 201] width 6 height 6
radio input "true"
click at [765, 243] on button "Save Address" at bounding box center [770, 245] width 59 height 18
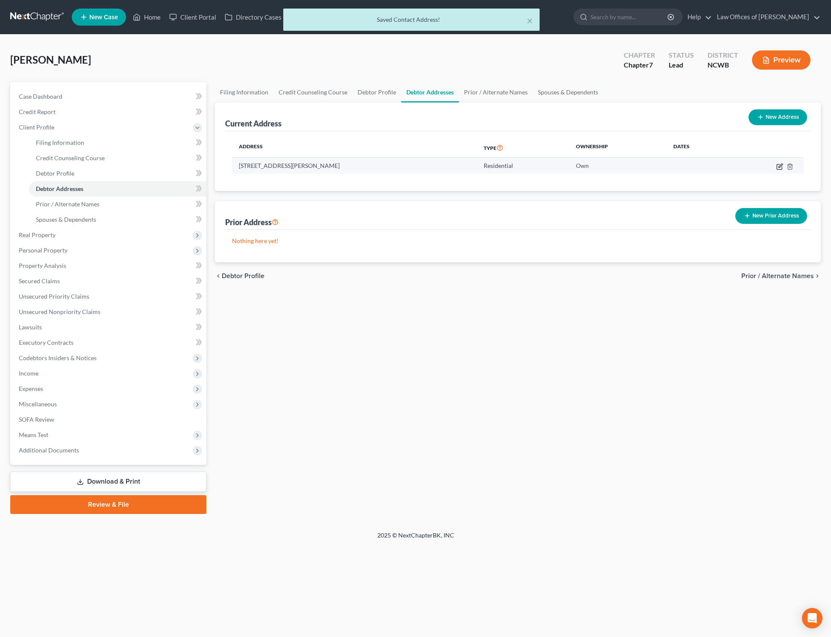
click at [781, 168] on icon "button" at bounding box center [779, 166] width 7 height 7
select select "28"
select select "48"
select select "0"
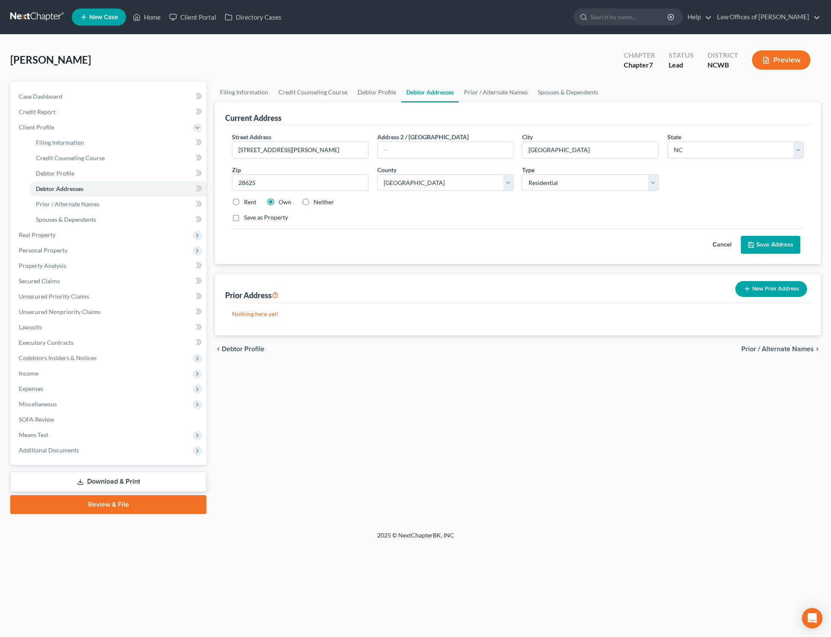
click at [768, 246] on button "Save Address" at bounding box center [770, 245] width 59 height 18
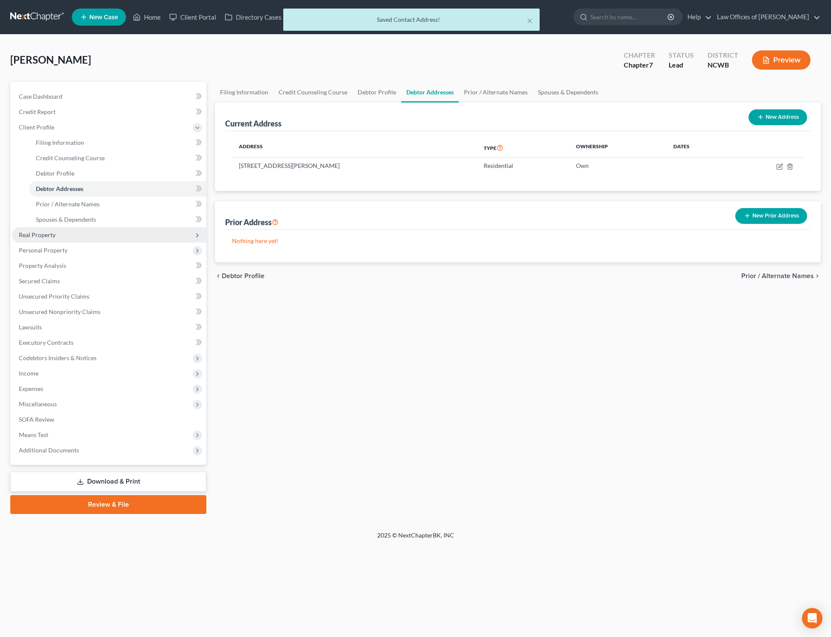
click at [41, 235] on span "Real Property" at bounding box center [37, 234] width 37 height 7
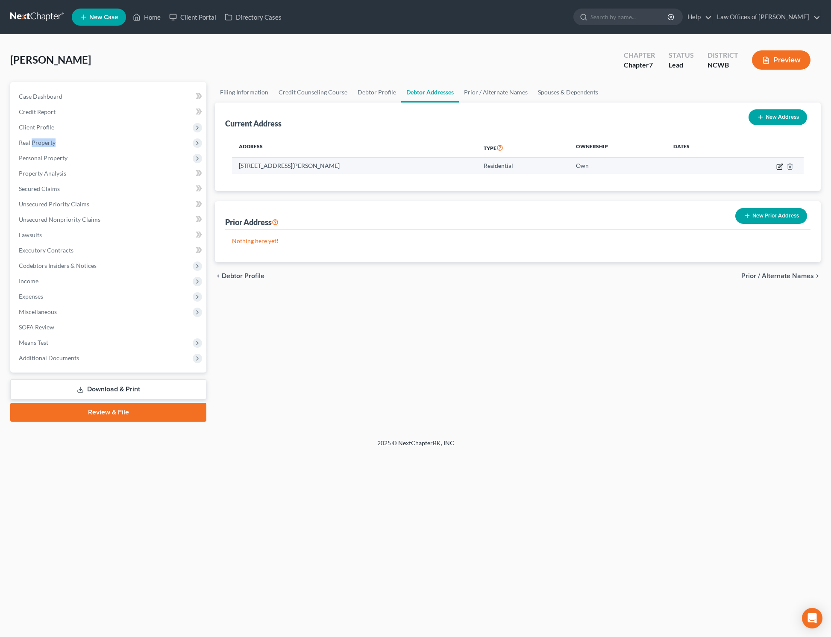
click at [781, 168] on icon "button" at bounding box center [779, 166] width 7 height 7
select select "28"
select select "48"
select select "0"
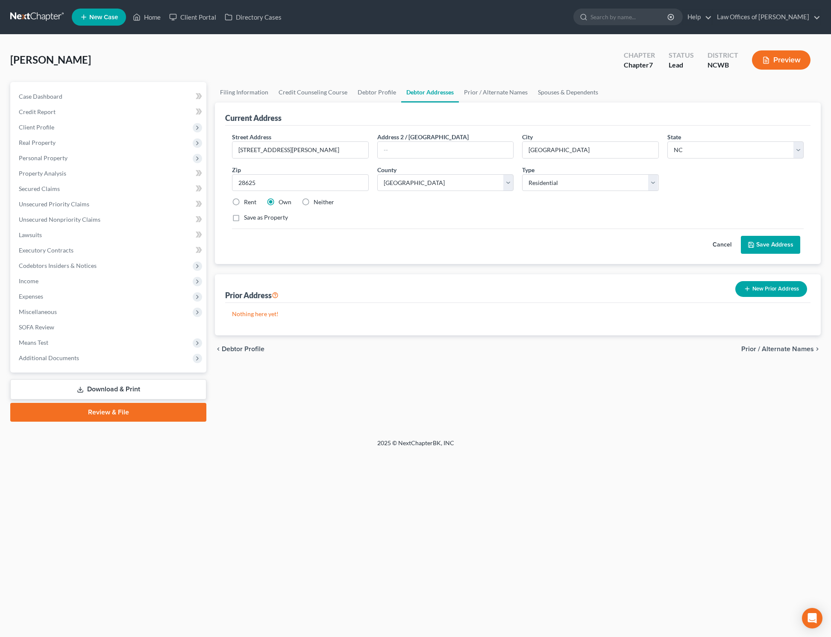
click at [362, 242] on div "Cancel Save Address" at bounding box center [518, 241] width 572 height 25
click at [41, 142] on span "Real Property" at bounding box center [37, 142] width 37 height 7
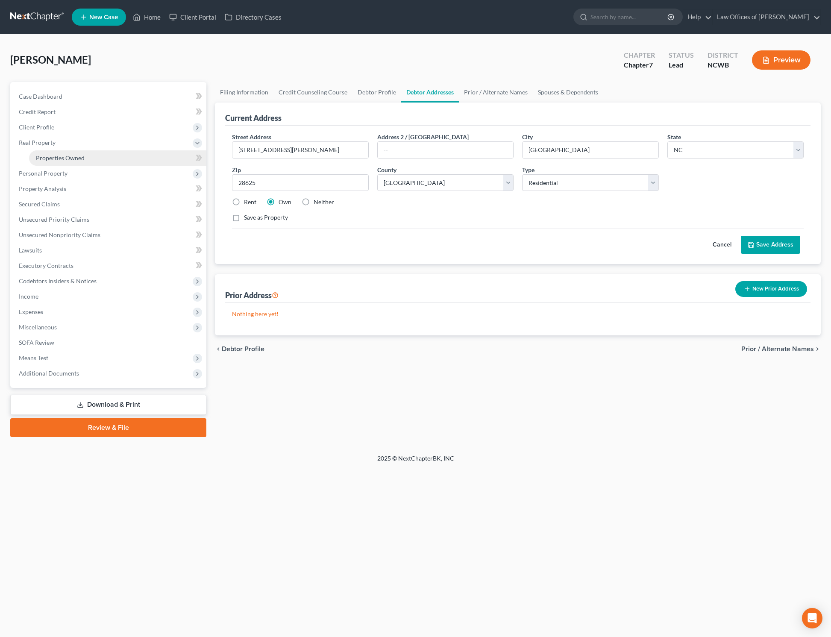
click at [46, 158] on span "Properties Owned" at bounding box center [60, 157] width 49 height 7
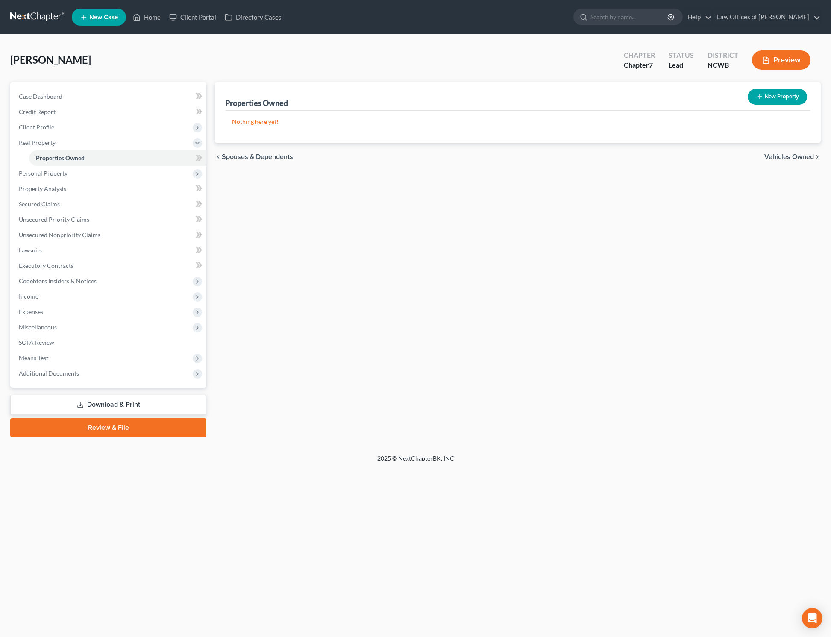
click at [771, 97] on button "New Property" at bounding box center [777, 97] width 59 height 16
select select "28"
select select "48"
select select "0"
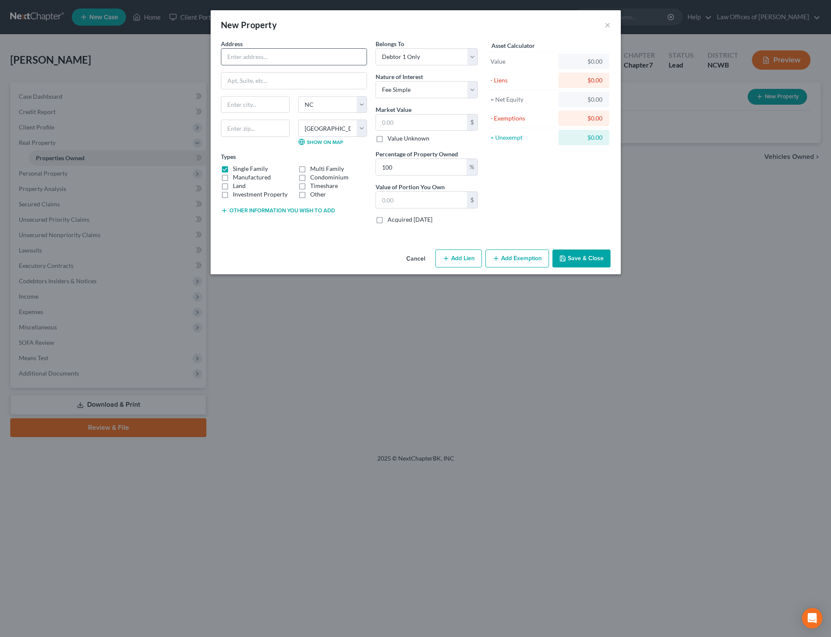
click at [279, 60] on input "text" at bounding box center [293, 57] width 145 height 16
type input "[STREET_ADDRESS][PERSON_NAME]"
type input "[GEOGRAPHIC_DATA]"
type input "28628"
type input "[PERSON_NAME] Alpine"
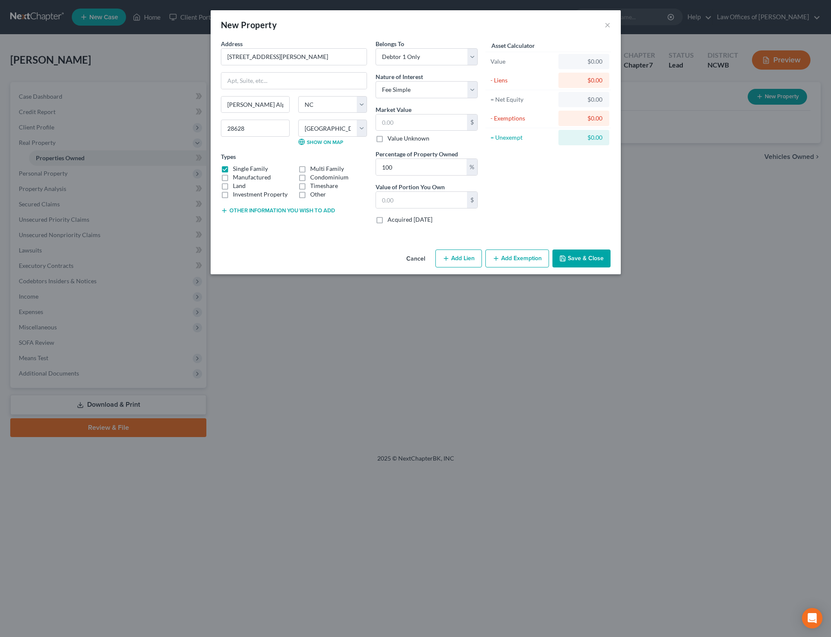
click at [233, 182] on label "Land" at bounding box center [239, 186] width 13 height 9
click at [236, 182] on input "Land" at bounding box center [239, 185] width 6 height 6
click at [233, 186] on label "Land" at bounding box center [239, 186] width 13 height 9
click at [236, 186] on input "Land" at bounding box center [239, 185] width 6 height 6
checkbox input "false"
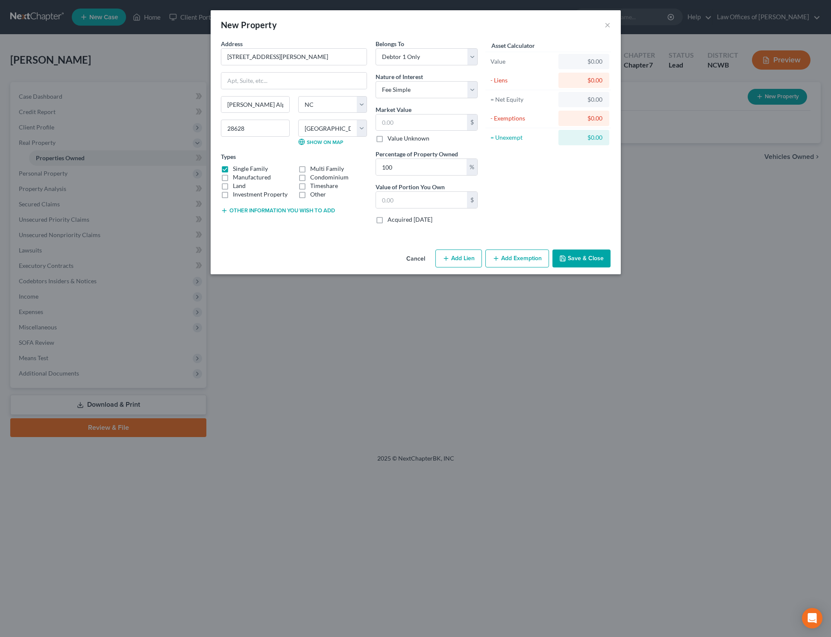
click at [233, 178] on label "Manufactured" at bounding box center [252, 177] width 38 height 9
click at [236, 178] on input "Manufactured" at bounding box center [239, 176] width 6 height 6
checkbox input "true"
click at [233, 169] on label "Single Family" at bounding box center [250, 169] width 35 height 9
click at [236, 169] on input "Single Family" at bounding box center [239, 168] width 6 height 6
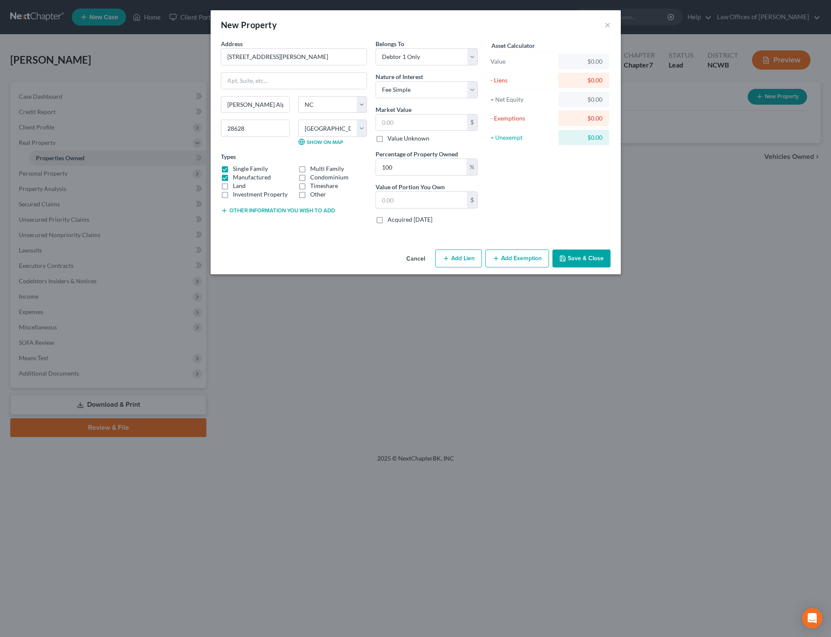
checkbox input "false"
click at [238, 208] on button "Other information you wish to add" at bounding box center [278, 210] width 114 height 7
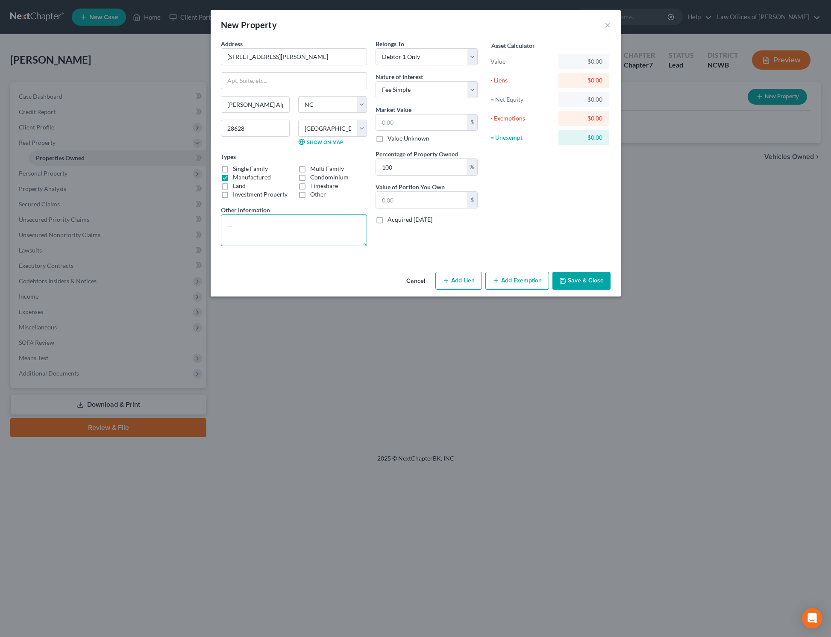
click at [242, 223] on textarea at bounding box center [294, 231] width 146 height 32
type textarea "16X76 [PERSON_NAME] Mobile Home 2010 - owned with [PERSON_NAME] on land owned b…"
click at [586, 278] on button "Save & Close" at bounding box center [582, 281] width 58 height 18
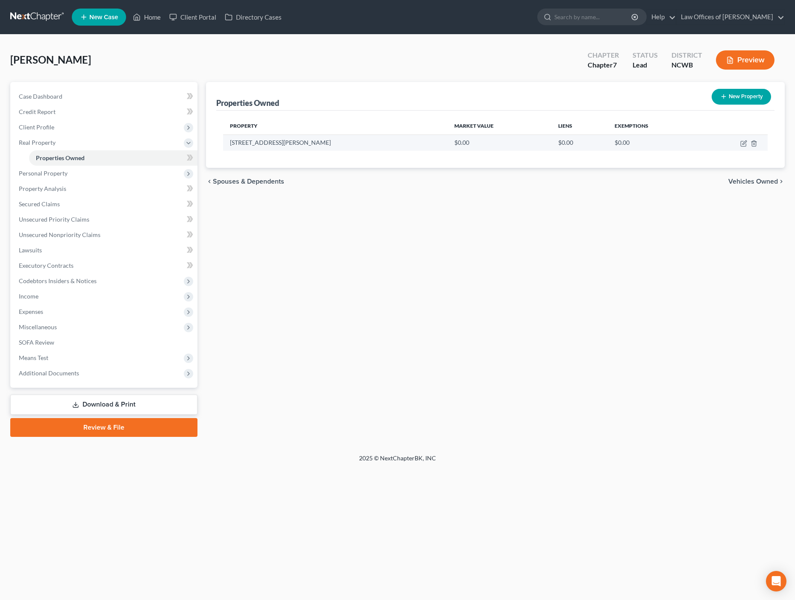
click at [447, 141] on td "$0.00" at bounding box center [499, 143] width 104 height 16
click at [45, 175] on span "Personal Property" at bounding box center [43, 173] width 49 height 7
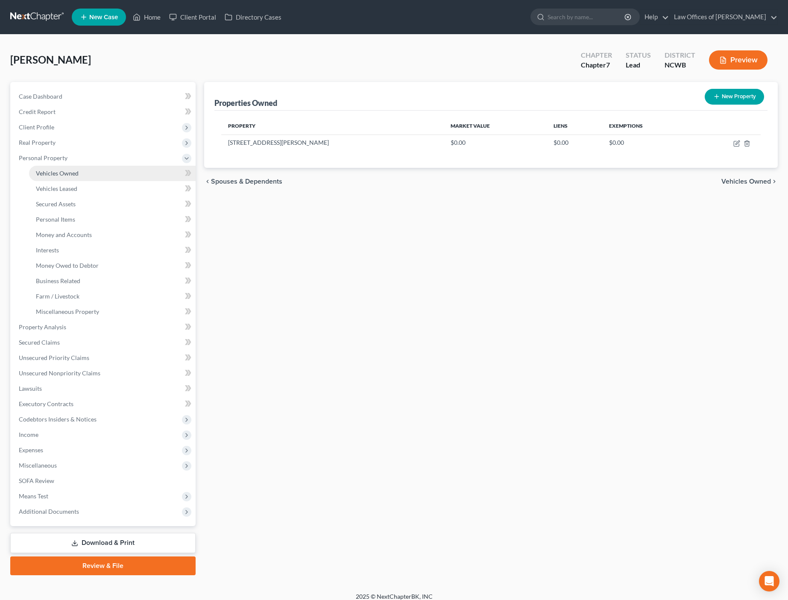
click at [75, 171] on span "Vehicles Owned" at bounding box center [57, 173] width 43 height 7
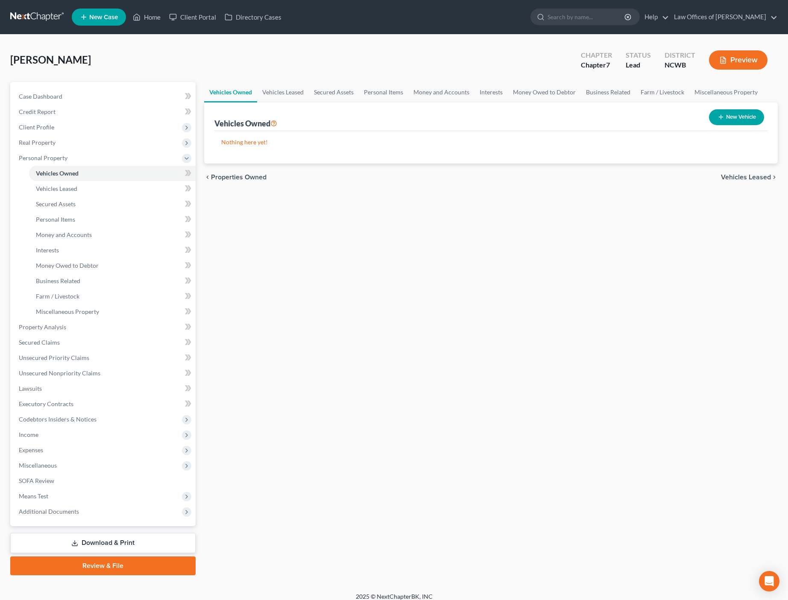
click at [736, 122] on button "New Vehicle" at bounding box center [736, 117] width 55 height 16
select select "0"
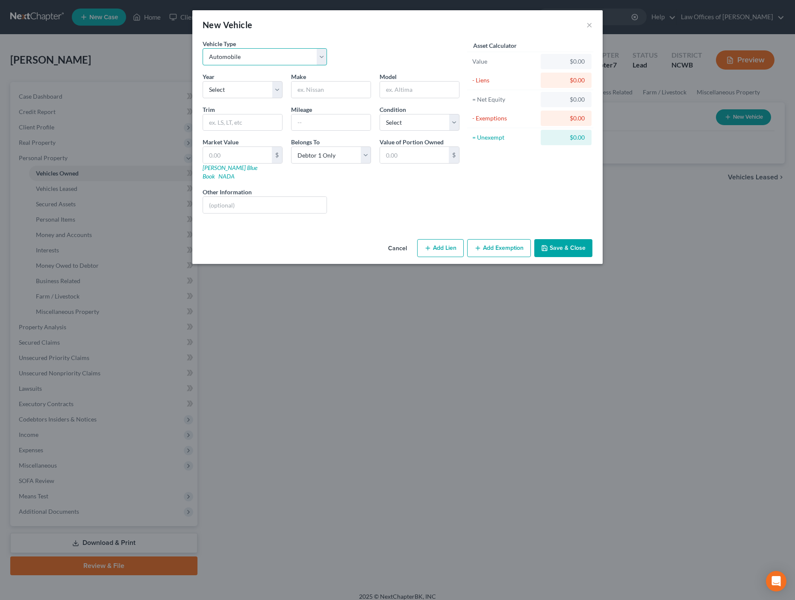
click at [229, 62] on select "Select Automobile Truck Trailer Watercraft Aircraft Motor Home Atv Other Vehicle" at bounding box center [265, 56] width 124 height 17
select select "7"
click at [203, 48] on select "Select Automobile Truck Trailer Watercraft Aircraft Motor Home Atv Other Vehicle" at bounding box center [265, 56] width 124 height 17
click at [243, 87] on select "Select 2026 2025 2024 2023 2022 2021 2020 2019 2018 2017 2016 2015 2014 2013 20…" at bounding box center [243, 89] width 80 height 17
select select "16"
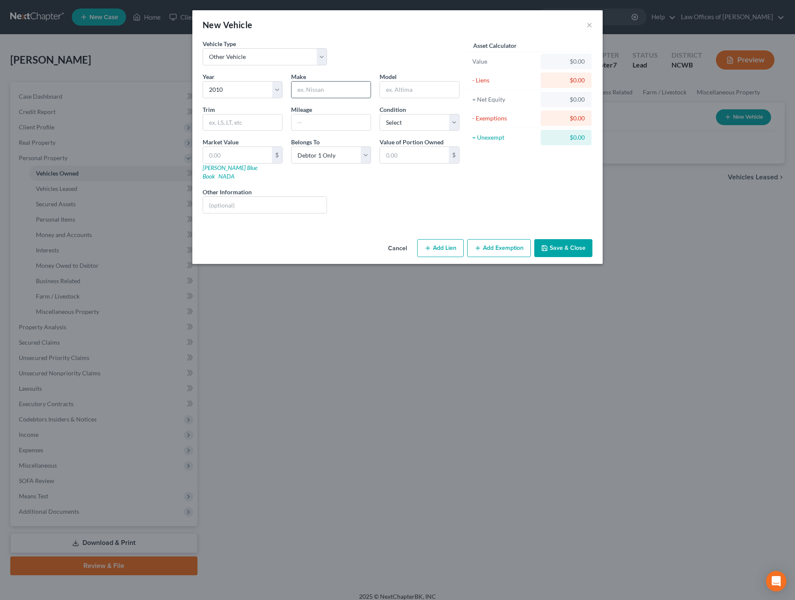
drag, startPoint x: 316, startPoint y: 92, endPoint x: 325, endPoint y: 97, distance: 10.1
click at [316, 92] on input "text" at bounding box center [330, 90] width 79 height 16
type input "[PERSON_NAME]"
type input "Mobilehome"
click at [448, 240] on button "Add Lien" at bounding box center [440, 248] width 47 height 18
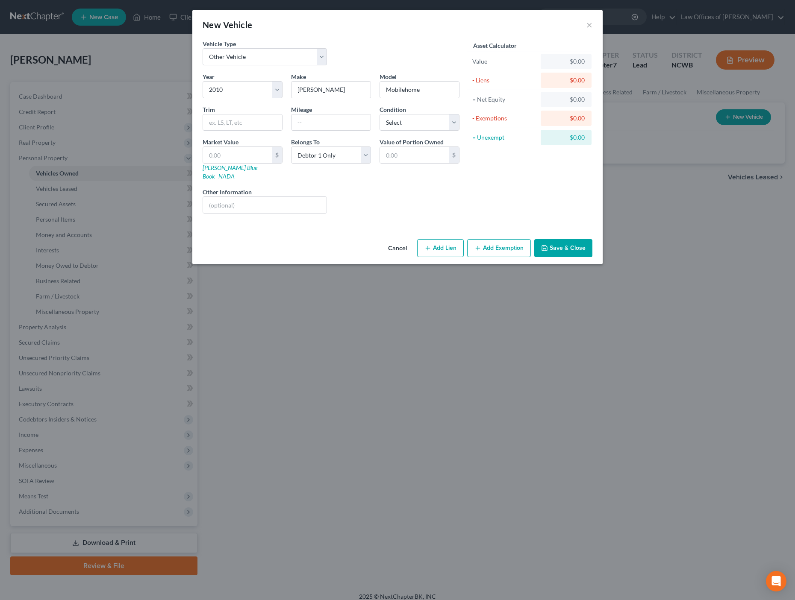
select select "0"
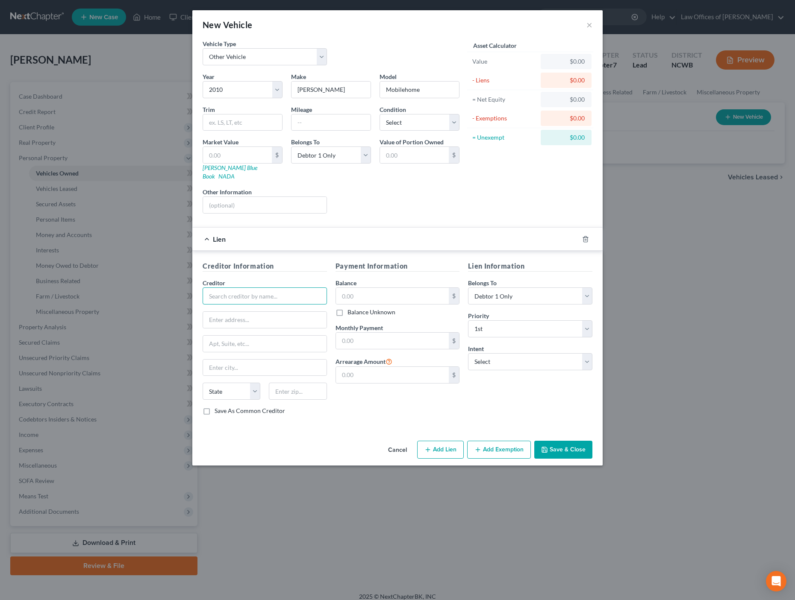
click at [294, 288] on input "text" at bounding box center [265, 296] width 124 height 17
type input "Vanderbilt Mortgage and Finance Inc."
type input "PO Box 4007"
type input "Maryville"
select select "44"
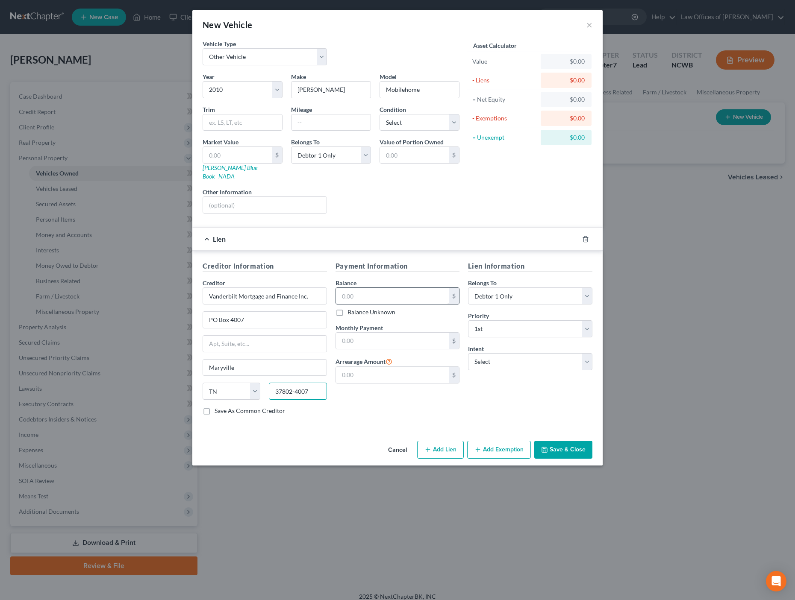
type input "37802-4007"
click at [395, 288] on input "text" at bounding box center [392, 296] width 113 height 16
click at [548, 288] on select "Select Debtor 1 Only Debtor 2 Only Debtor 1 And Debtor 2 Only At Least One Of T…" at bounding box center [530, 296] width 124 height 17
select select "3"
click at [468, 288] on select "Select Debtor 1 Only Debtor 2 Only Debtor 1 And Debtor 2 Only At Least One Of T…" at bounding box center [530, 296] width 124 height 17
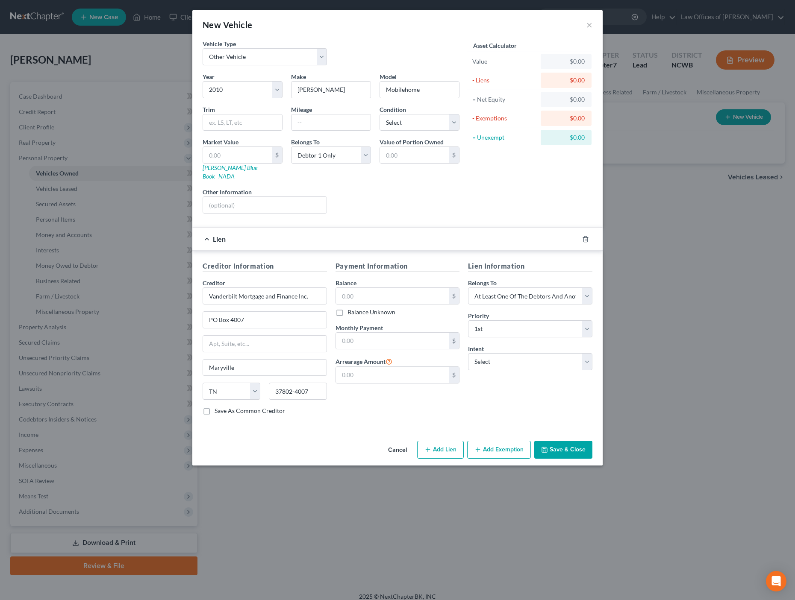
click at [557, 441] on button "Save & Close" at bounding box center [563, 450] width 58 height 18
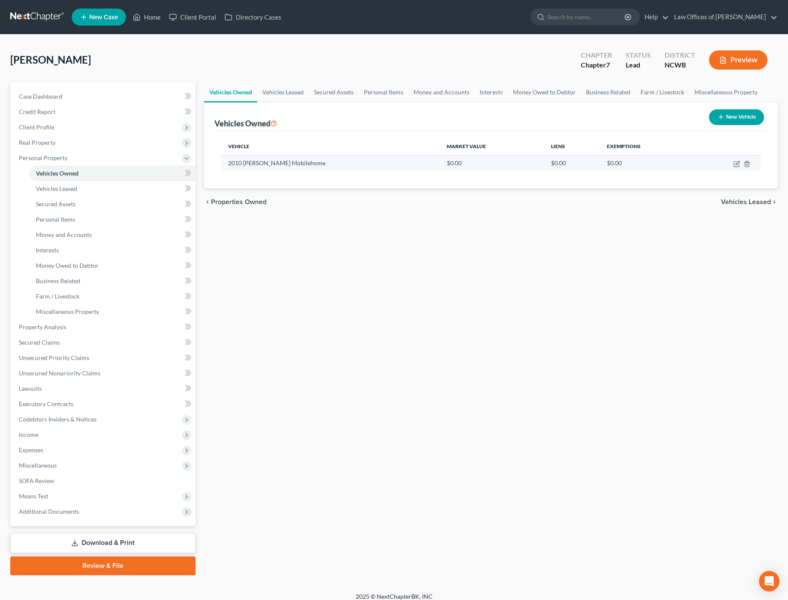
click at [488, 165] on td "$0.00" at bounding box center [492, 163] width 104 height 16
click at [736, 166] on icon "button" at bounding box center [737, 164] width 7 height 7
select select "7"
select select "16"
select select "0"
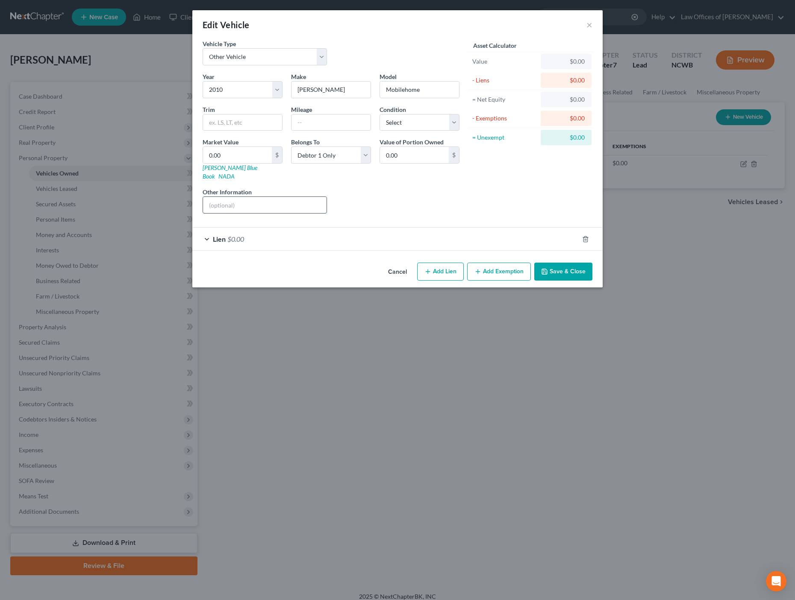
drag, startPoint x: 235, startPoint y: 200, endPoint x: 241, endPoint y: 205, distance: 7.4
click at [235, 200] on input "text" at bounding box center [264, 205] width 123 height 16
type input "VIN: CWP020532TN"
click at [331, 158] on select "Select Debtor 1 Only Debtor 2 Only Debtor 1 And Debtor 2 Only At Least One Of T…" at bounding box center [331, 155] width 80 height 17
select select "3"
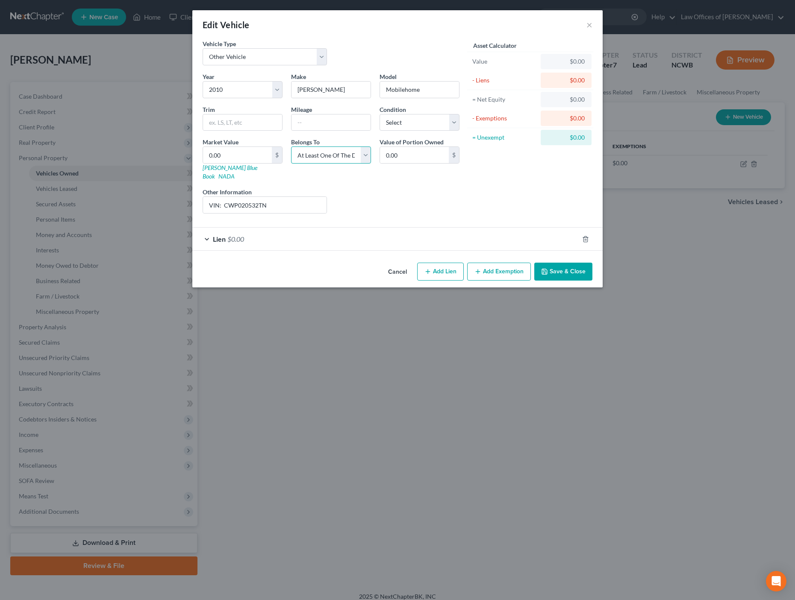
click at [291, 147] on select "Select Debtor 1 Only Debtor 2 Only Debtor 1 And Debtor 2 Only At Least One Of T…" at bounding box center [331, 155] width 80 height 17
click at [553, 263] on button "Save & Close" at bounding box center [563, 272] width 58 height 18
